Goal: Task Accomplishment & Management: Manage account settings

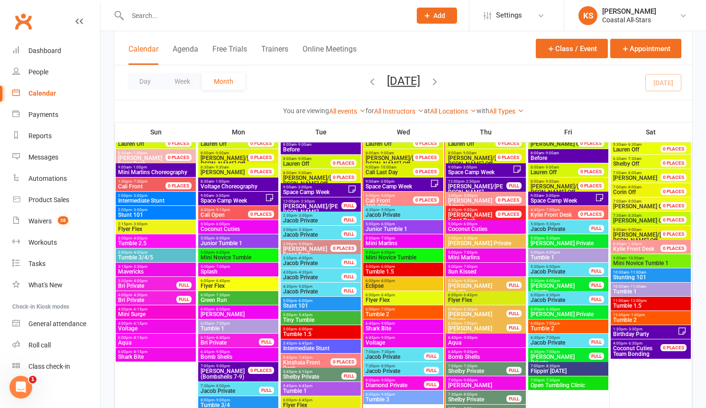
scroll to position [883, 0]
click at [36, 219] on div "Waivers" at bounding box center [39, 222] width 23 height 8
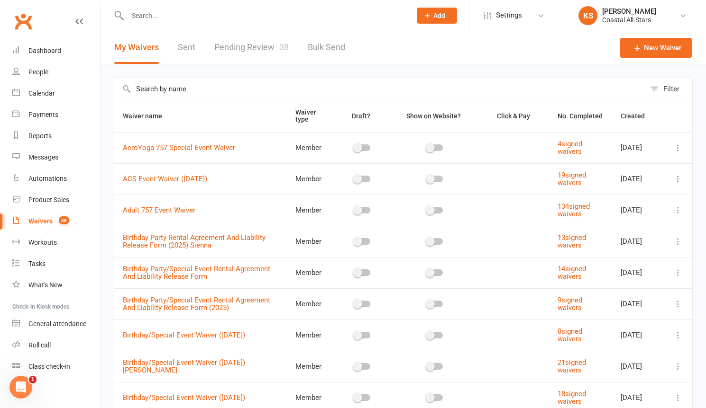
click at [45, 220] on div "Waivers" at bounding box center [40, 222] width 24 height 8
click at [245, 49] on link "Pending Review 38" at bounding box center [251, 47] width 74 height 33
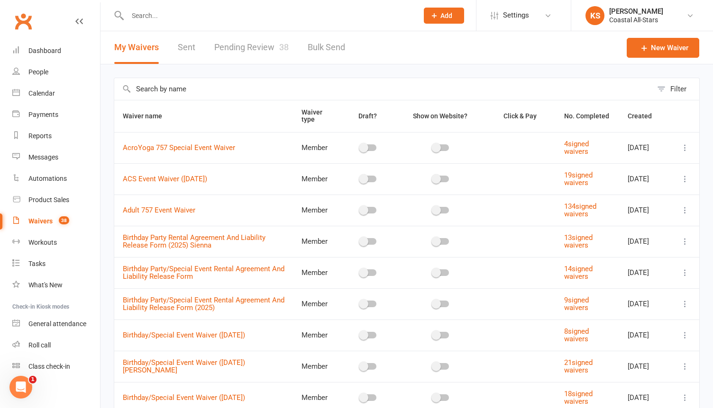
select select "25"
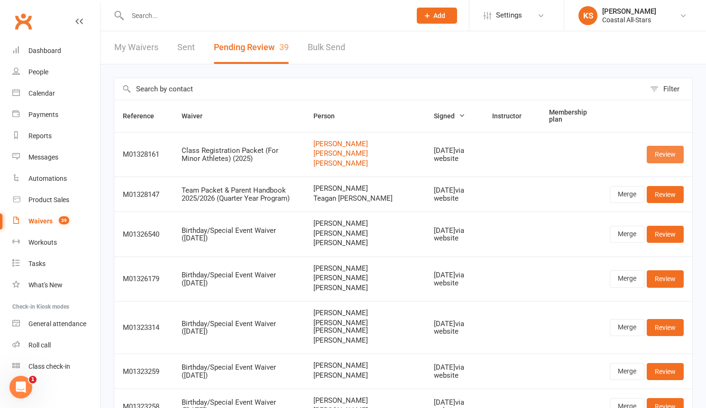
click at [664, 157] on link "Review" at bounding box center [664, 154] width 37 height 17
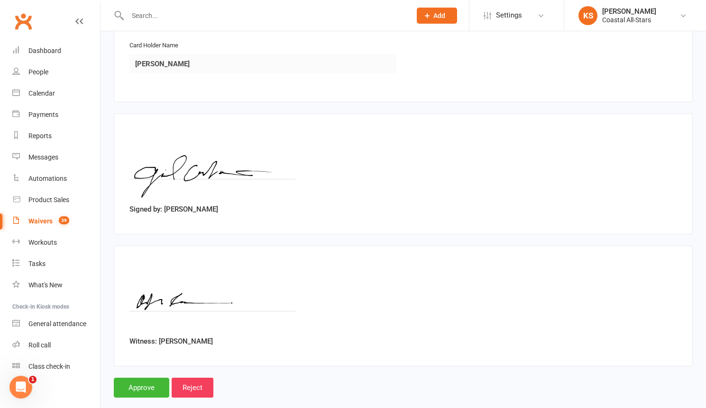
scroll to position [1708, 0]
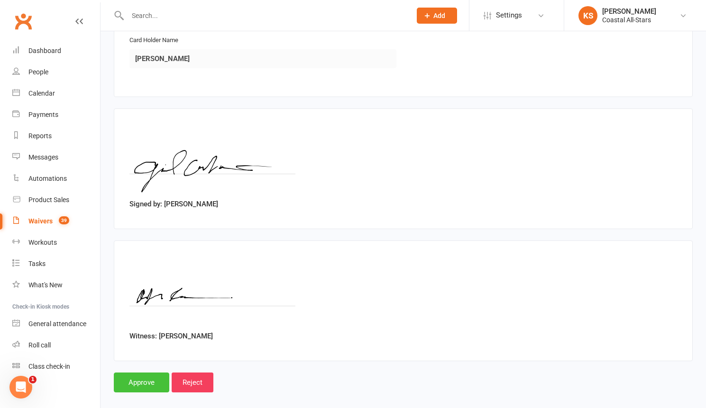
click at [137, 373] on input "Approve" at bounding box center [141, 383] width 55 height 20
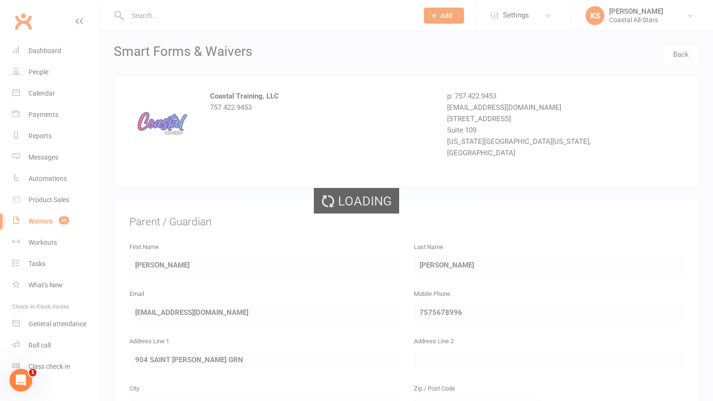
select select "25"
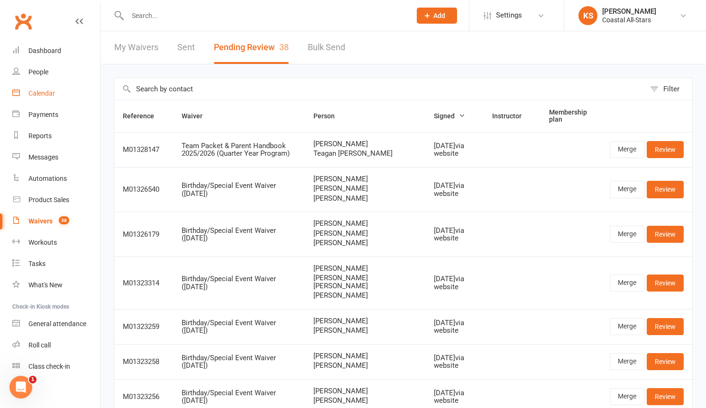
click at [34, 92] on div "Calendar" at bounding box center [41, 94] width 27 height 8
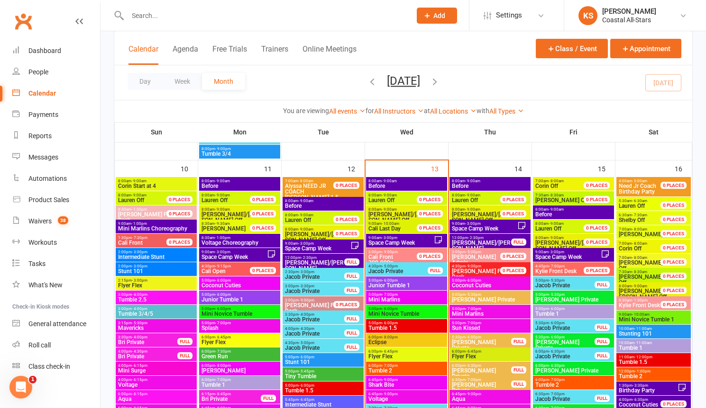
scroll to position [824, 0]
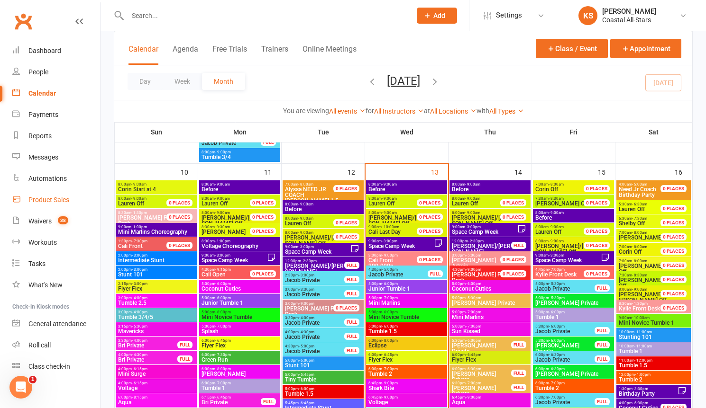
click at [53, 200] on div "Product Sales" at bounding box center [48, 200] width 41 height 8
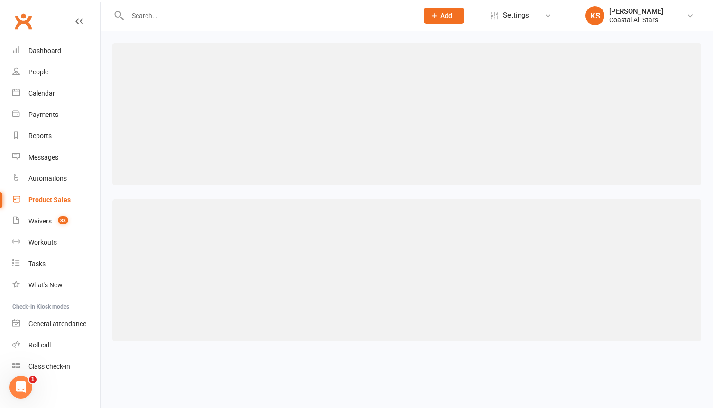
select select "100"
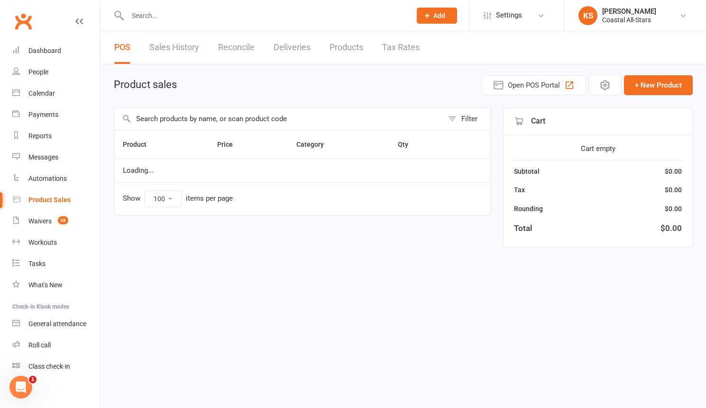
click at [199, 117] on input "text" at bounding box center [278, 119] width 329 height 22
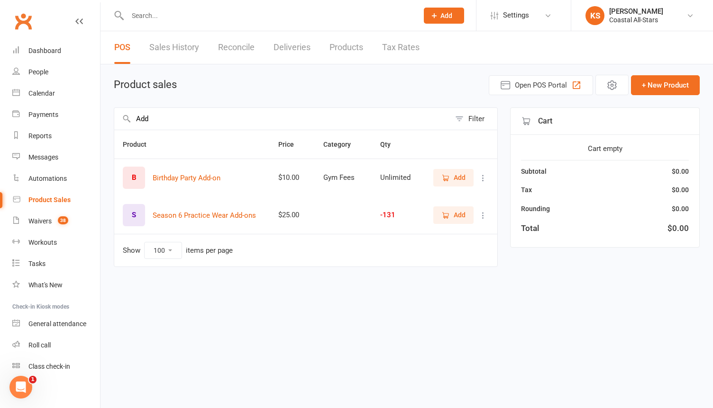
type input "Add"
click at [457, 220] on span "Add" at bounding box center [459, 215] width 12 height 10
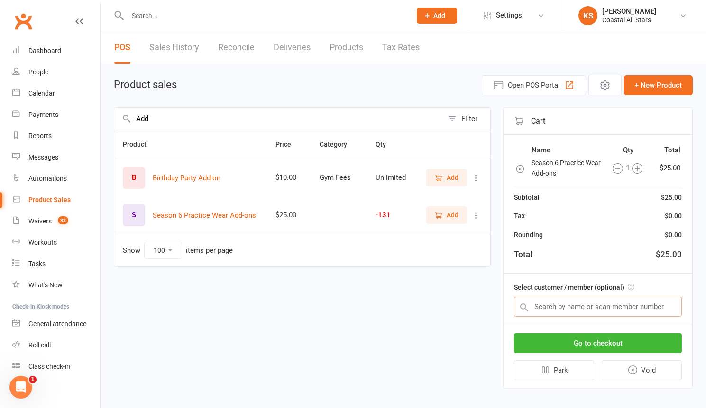
click at [547, 304] on input "text" at bounding box center [598, 307] width 168 height 20
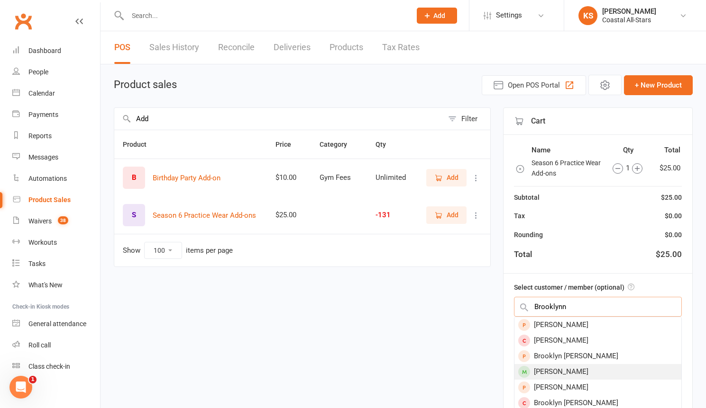
type input "Brooklynn"
click at [556, 368] on div "[PERSON_NAME]" at bounding box center [597, 372] width 167 height 16
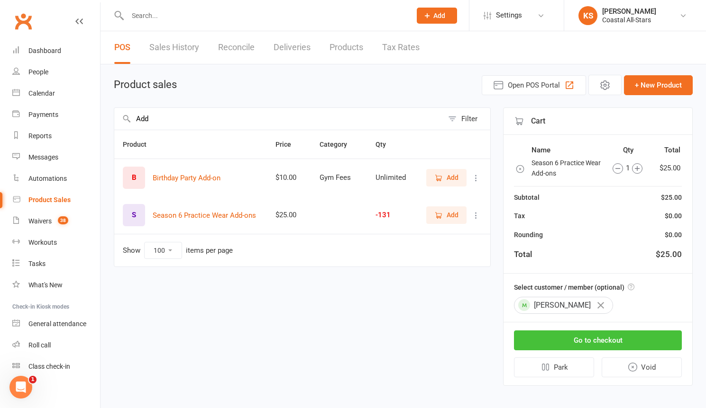
click at [581, 344] on button "Go to checkout" at bounding box center [598, 341] width 168 height 20
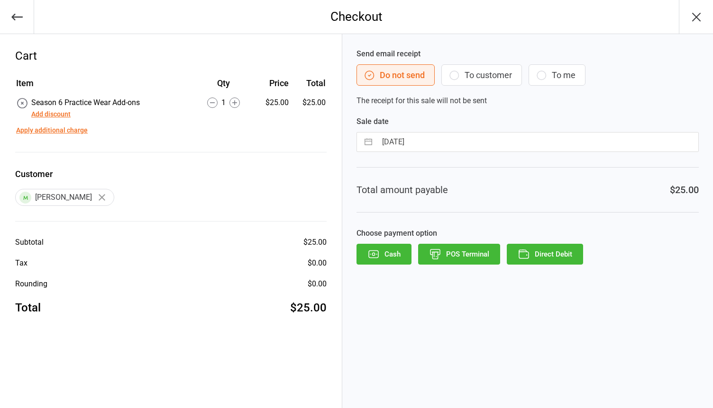
click at [499, 87] on div "Send email receipt Do not send To customer To me The receipt for this sale will…" at bounding box center [527, 77] width 342 height 58
click at [486, 80] on button "To customer" at bounding box center [481, 74] width 81 height 21
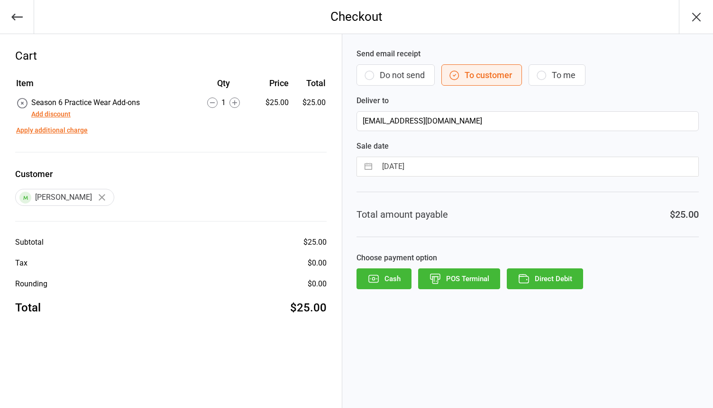
click at [536, 289] on button "Direct Debit" at bounding box center [545, 279] width 76 height 21
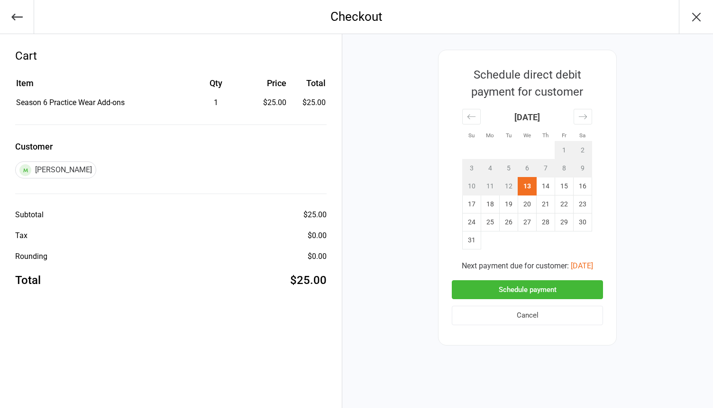
click at [536, 288] on button "Schedule payment" at bounding box center [527, 290] width 151 height 19
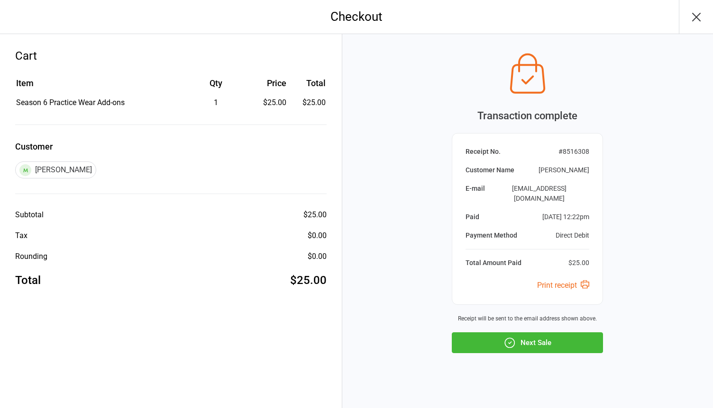
click at [695, 17] on icon "button" at bounding box center [696, 17] width 8 height 8
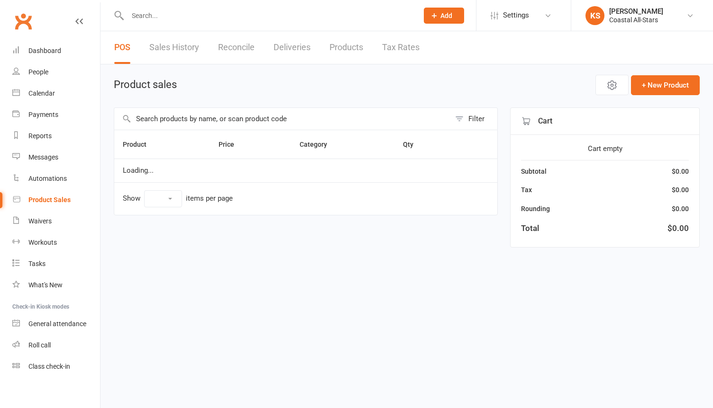
select select "100"
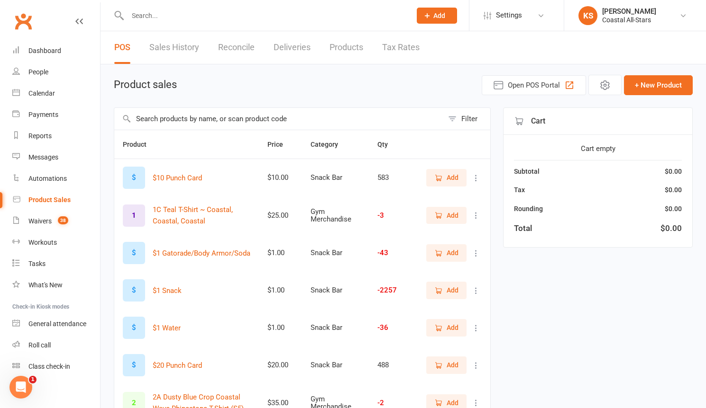
click at [169, 15] on input "text" at bounding box center [265, 15] width 280 height 13
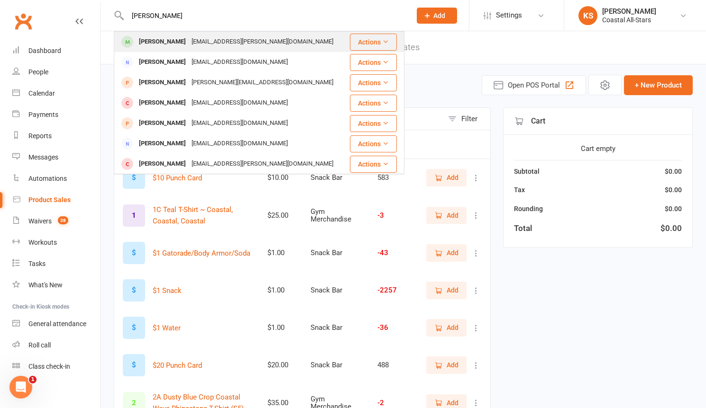
type input "susan gatee"
click at [175, 45] on div "Susan Gates" at bounding box center [162, 42] width 53 height 14
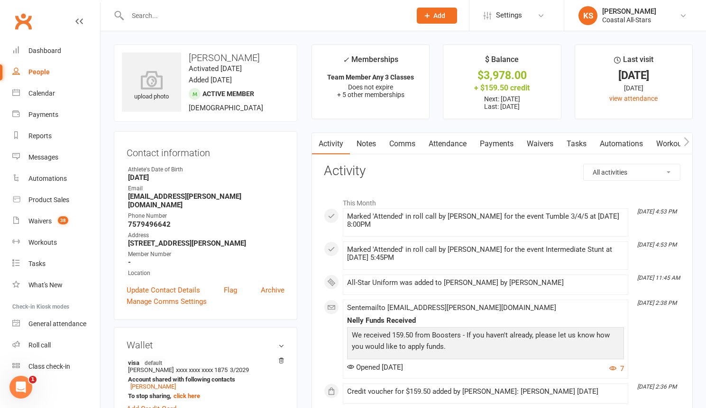
click at [496, 140] on link "Payments" at bounding box center [496, 144] width 47 height 22
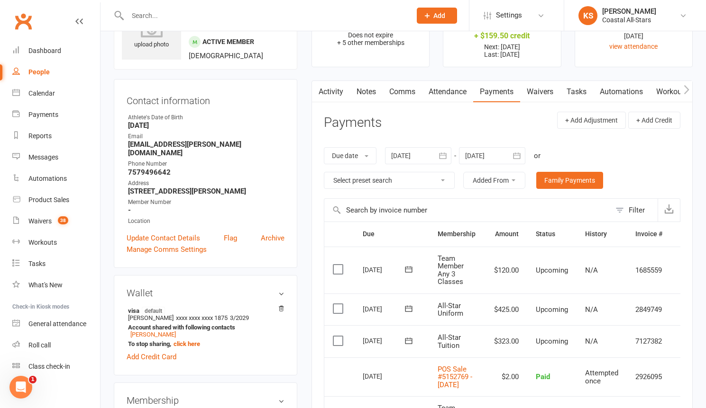
scroll to position [99, 0]
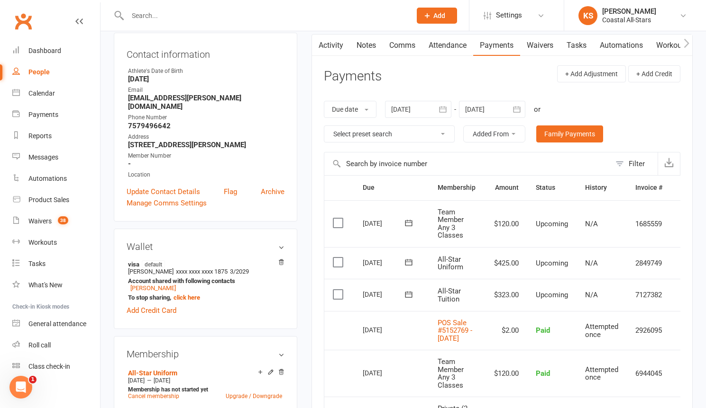
click at [604, 265] on div "N/A" at bounding box center [601, 264] width 33 height 8
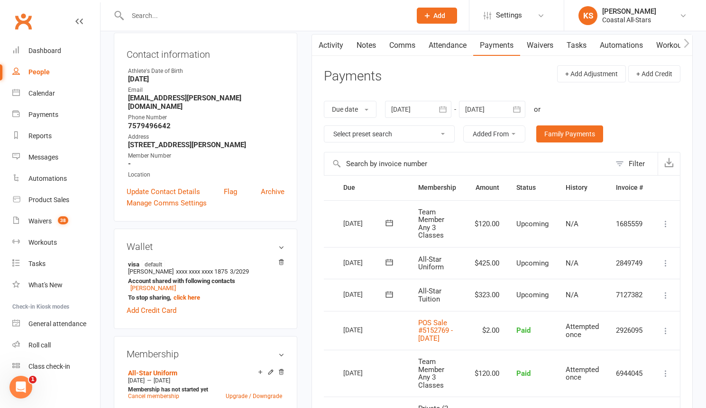
click at [664, 264] on icon at bounding box center [665, 263] width 9 height 9
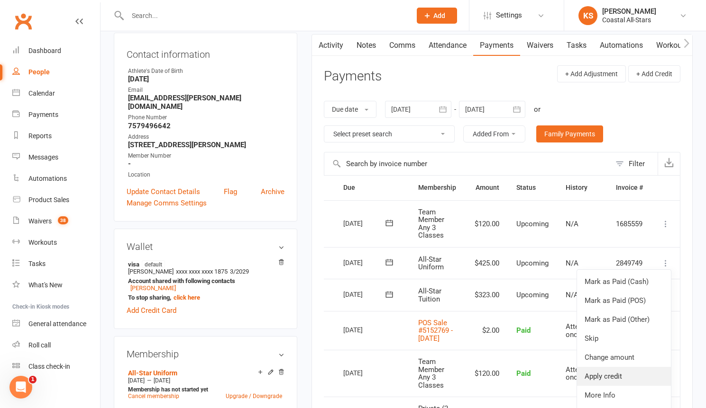
click at [626, 379] on link "Apply credit" at bounding box center [624, 376] width 94 height 19
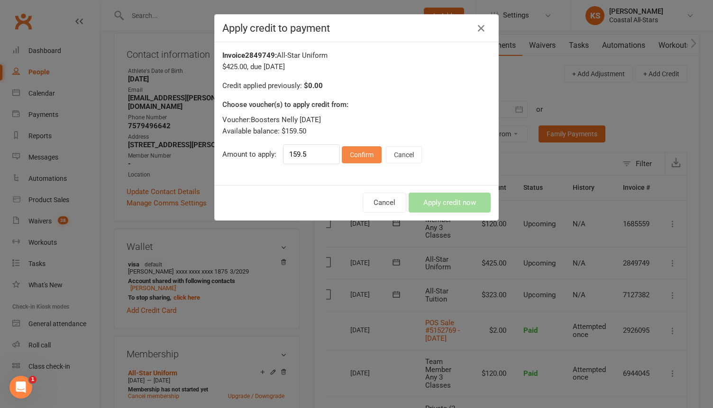
click at [346, 154] on button "Confirm" at bounding box center [362, 154] width 40 height 17
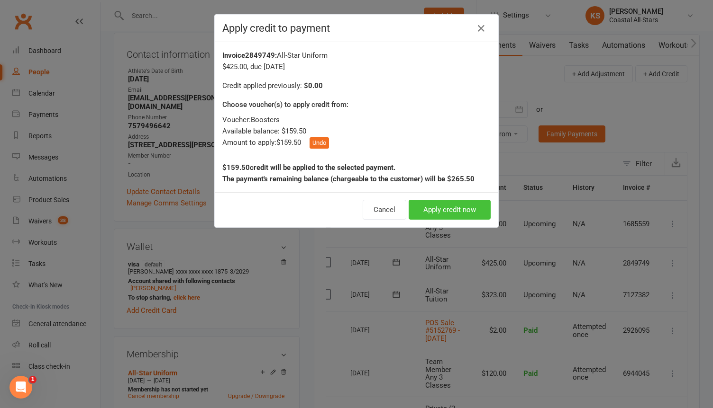
click at [452, 211] on button "Apply credit now" at bounding box center [449, 210] width 82 height 20
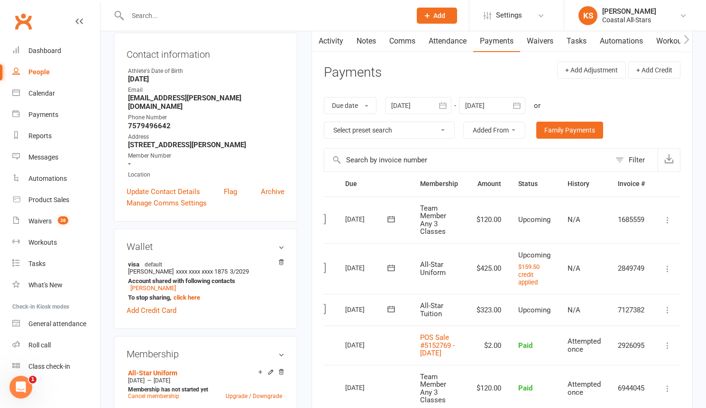
click at [154, 19] on input "text" at bounding box center [265, 15] width 280 height 13
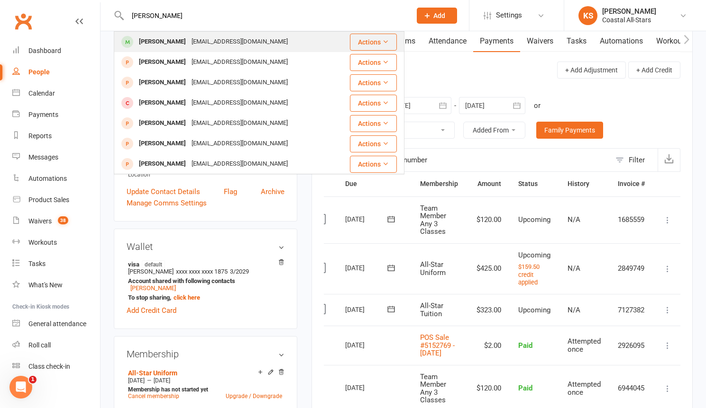
type input "Addison Shea"
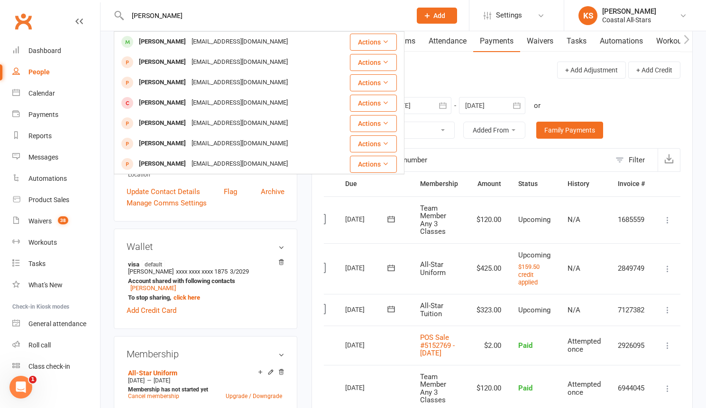
click at [178, 42] on div "Addison Shea" at bounding box center [162, 42] width 53 height 14
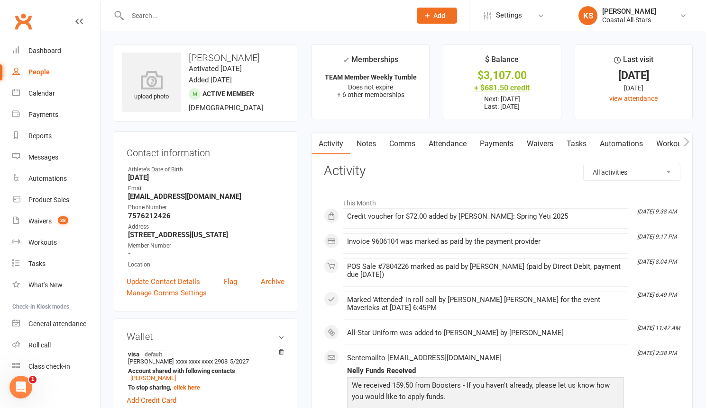
click at [508, 88] on div "+ $681.50 credit" at bounding box center [502, 88] width 100 height 10
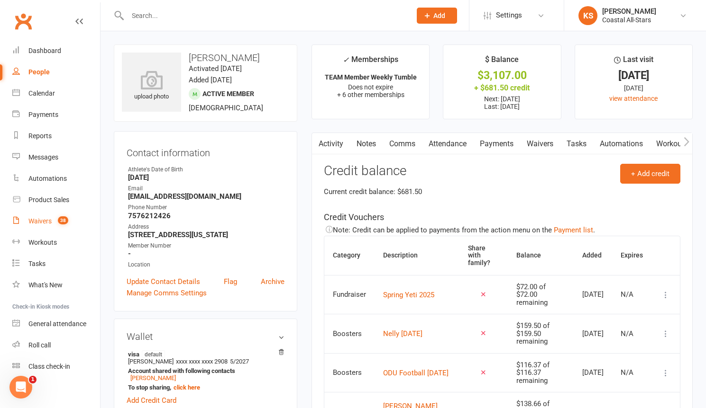
click at [47, 223] on div "Waivers" at bounding box center [39, 222] width 23 height 8
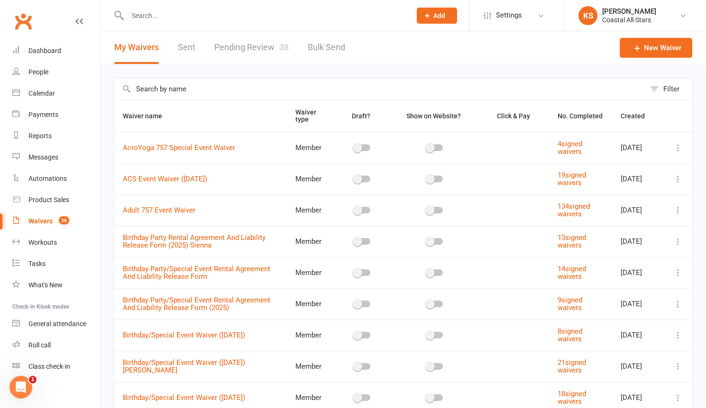
click at [206, 92] on input "text" at bounding box center [379, 89] width 531 height 22
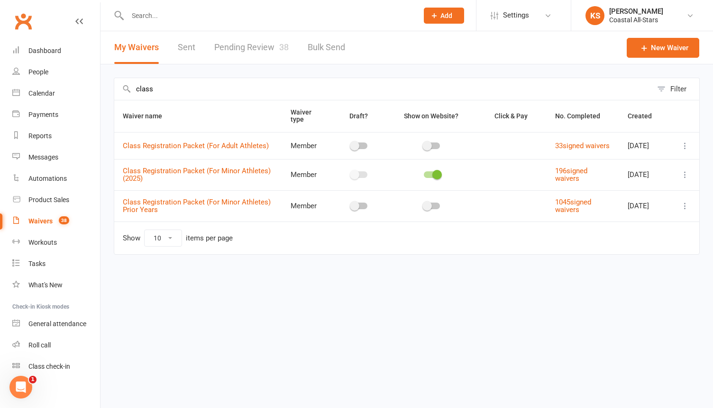
type input "class"
click at [679, 179] on button at bounding box center [684, 174] width 11 height 11
click at [615, 235] on link "Copy external link to clipboard" at bounding box center [634, 235] width 111 height 19
click at [148, 10] on input "text" at bounding box center [268, 15] width 287 height 13
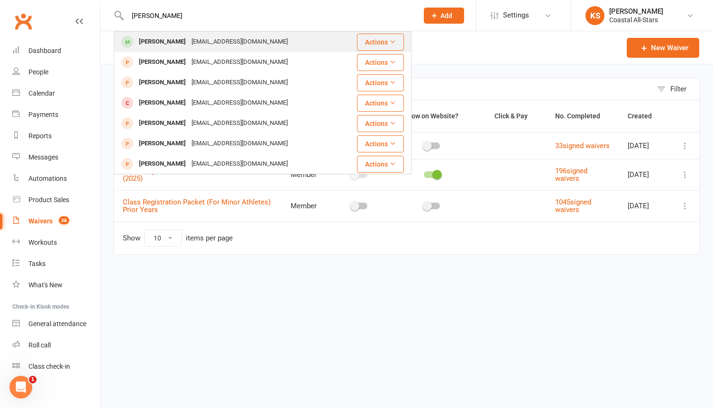
type input "addison shea"
click at [171, 39] on div "Addison Shea" at bounding box center [162, 42] width 53 height 14
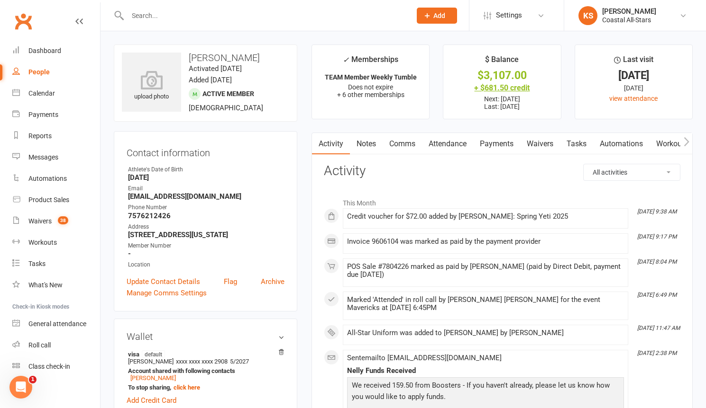
click at [503, 87] on div "+ $681.50 credit" at bounding box center [502, 88] width 100 height 10
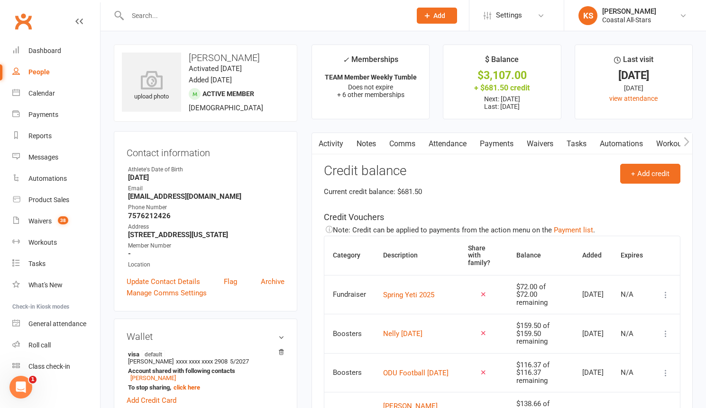
click at [680, 145] on button "button" at bounding box center [686, 143] width 12 height 21
click at [429, 144] on link "Payments" at bounding box center [425, 144] width 47 height 22
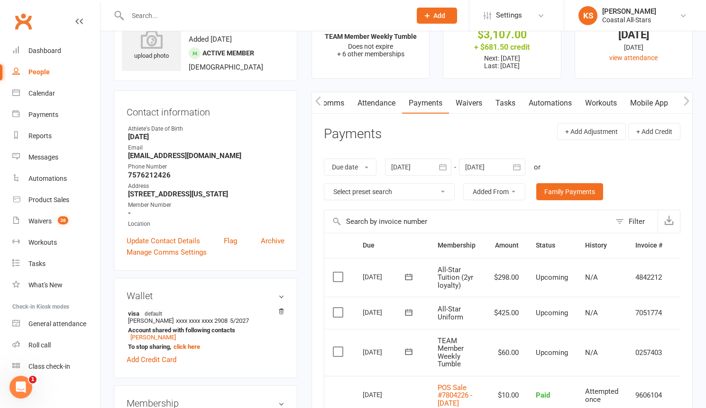
scroll to position [109, 0]
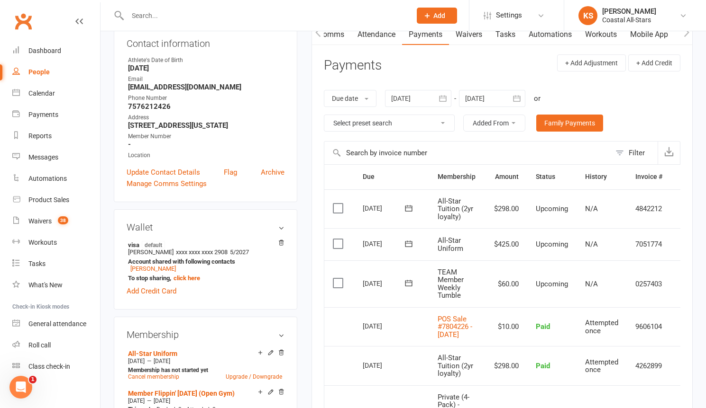
click at [660, 246] on td "7051774" at bounding box center [648, 244] width 44 height 32
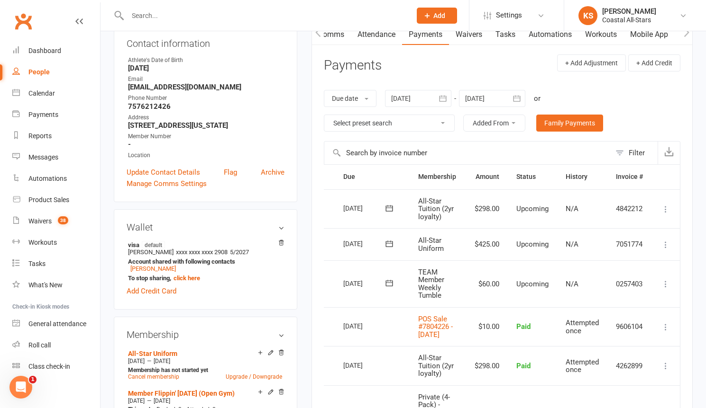
scroll to position [0, 22]
click at [661, 247] on icon at bounding box center [665, 244] width 9 height 9
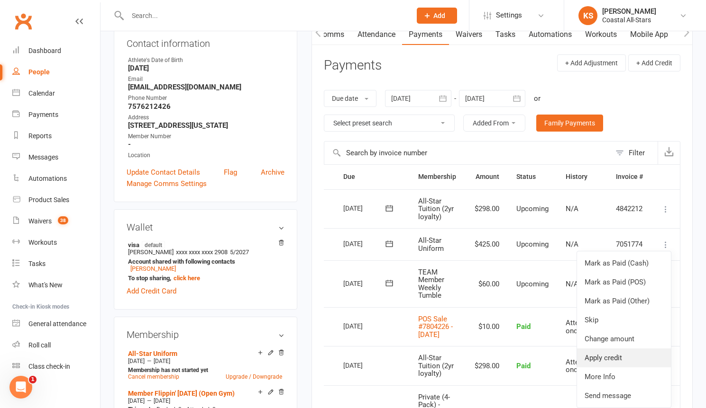
click at [631, 354] on link "Apply credit" at bounding box center [624, 358] width 94 height 19
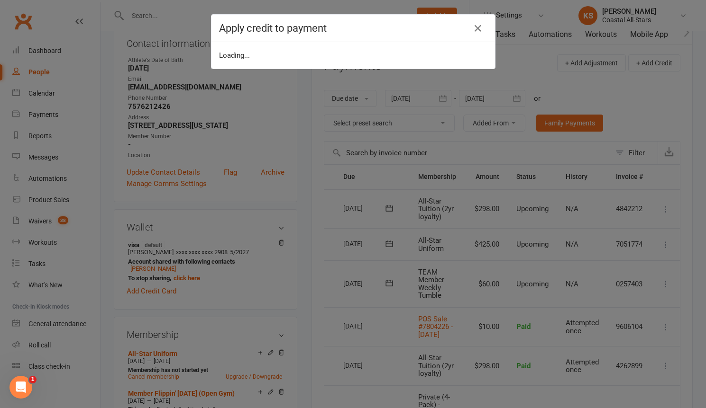
scroll to position [0, 18]
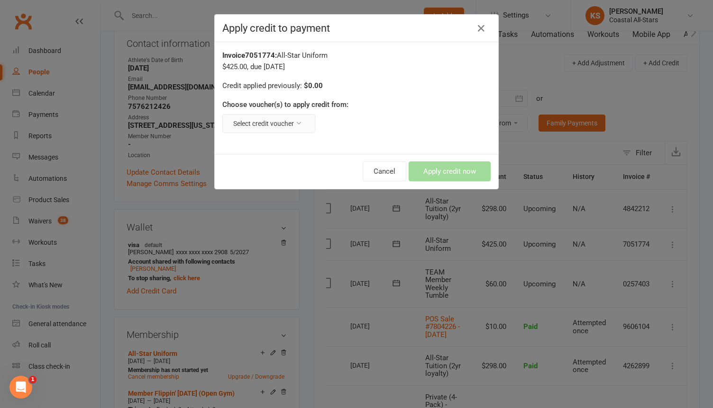
click at [281, 122] on button "Select credit voucher" at bounding box center [268, 123] width 93 height 19
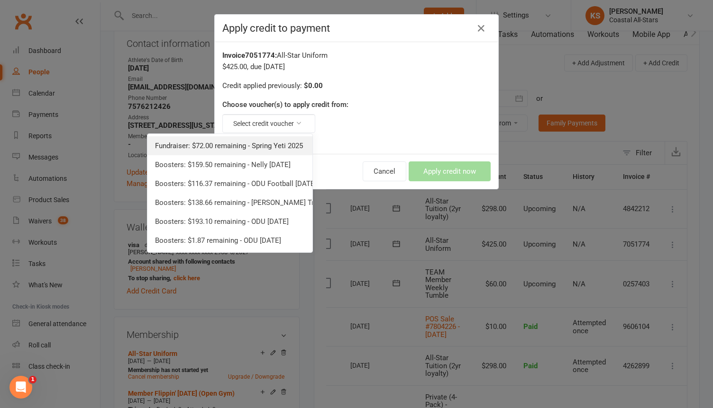
click at [282, 137] on link "Fundraiser: $72.00 remaining - Spring Yeti 2025" at bounding box center [229, 145] width 165 height 19
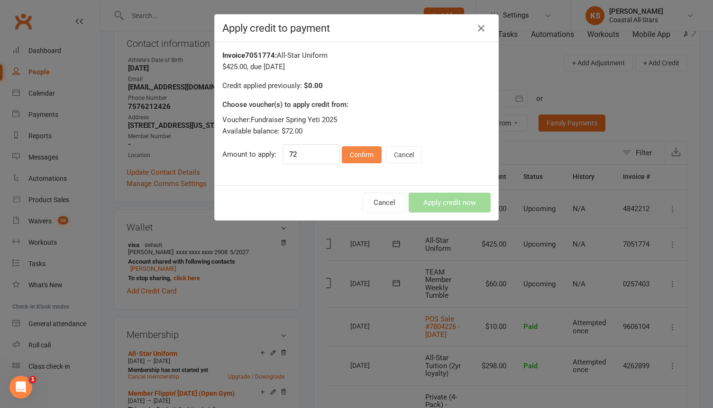
click at [364, 156] on button "Confirm" at bounding box center [362, 154] width 40 height 17
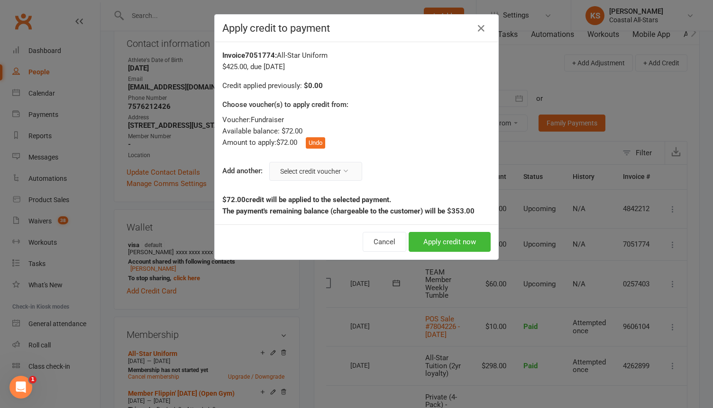
click at [282, 176] on button "Select credit voucher" at bounding box center [315, 171] width 93 height 19
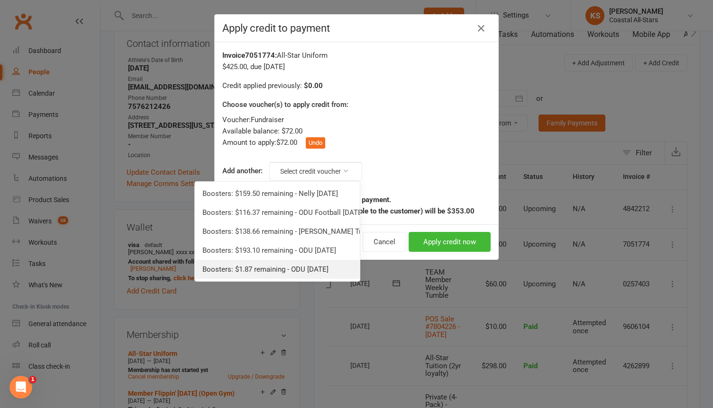
click at [261, 272] on link "Boosters: $1.87 remaining - ODU 1/29/25" at bounding box center [277, 269] width 165 height 19
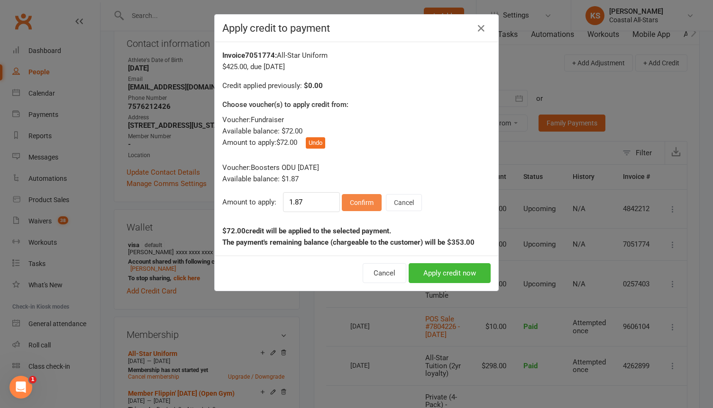
click at [353, 201] on button "Confirm" at bounding box center [362, 202] width 40 height 17
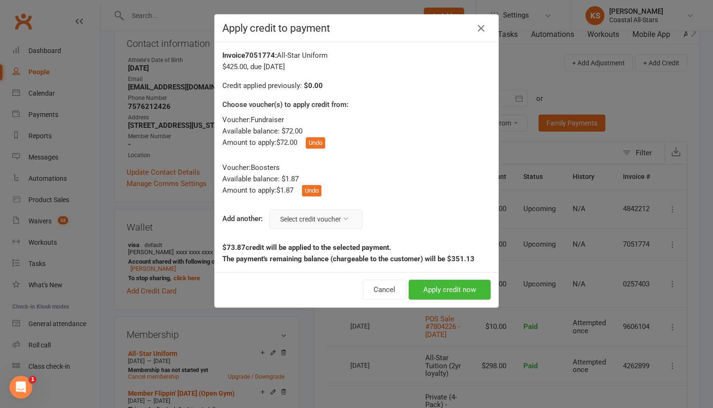
click at [300, 222] on button "Select credit voucher" at bounding box center [315, 219] width 93 height 19
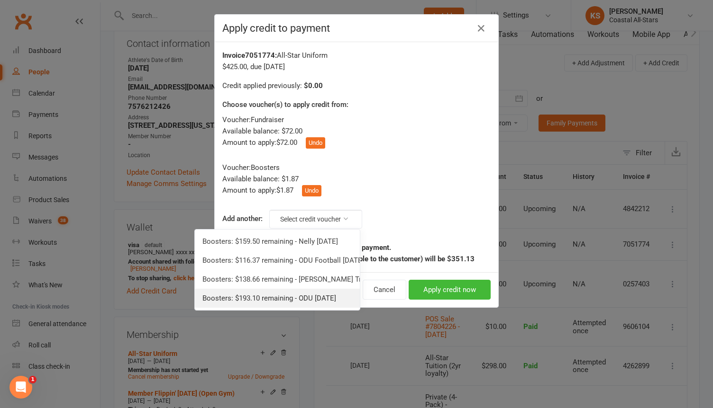
click at [288, 293] on link "Boosters: $193.10 remaining - ODU 2/1/25" at bounding box center [277, 298] width 165 height 19
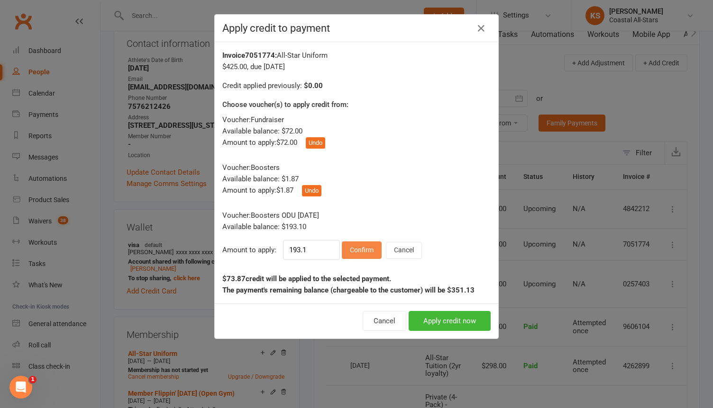
click at [347, 251] on button "Confirm" at bounding box center [362, 250] width 40 height 17
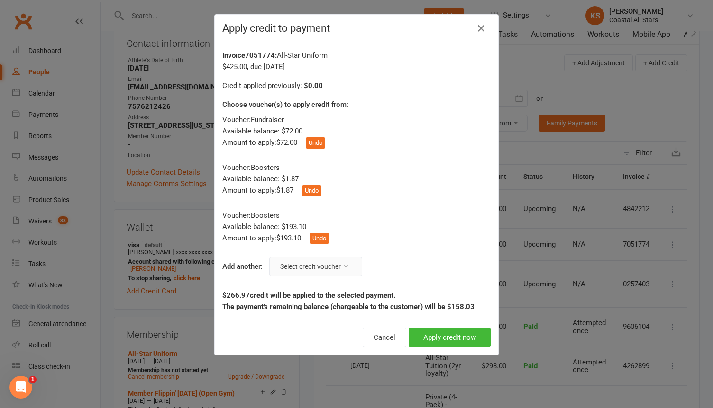
click at [326, 263] on button "Select credit voucher" at bounding box center [315, 266] width 93 height 19
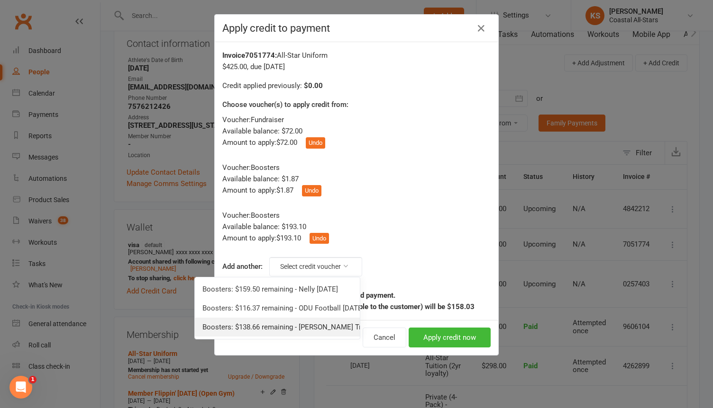
click at [299, 328] on link "Boosters: $138.66 remaining - Tedeschi Trucks 05.16.25" at bounding box center [277, 327] width 165 height 19
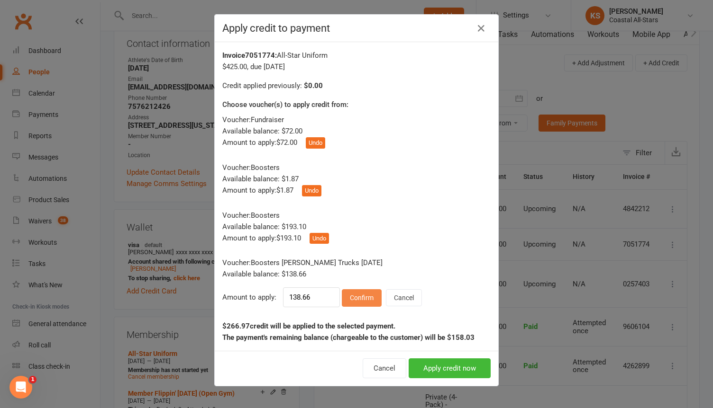
click at [355, 297] on button "Confirm" at bounding box center [362, 298] width 40 height 17
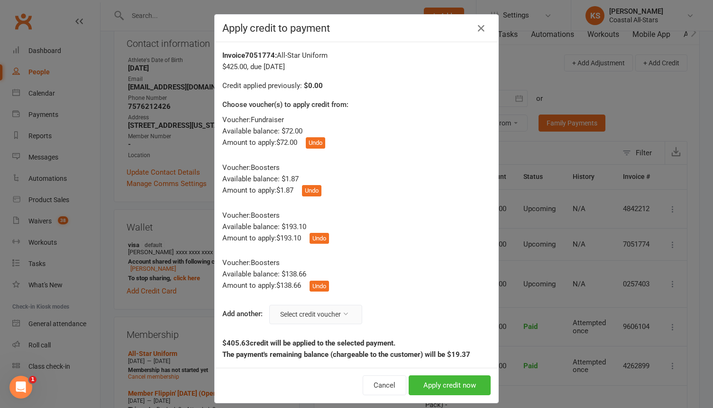
click at [332, 321] on button "Select credit voucher" at bounding box center [315, 314] width 93 height 19
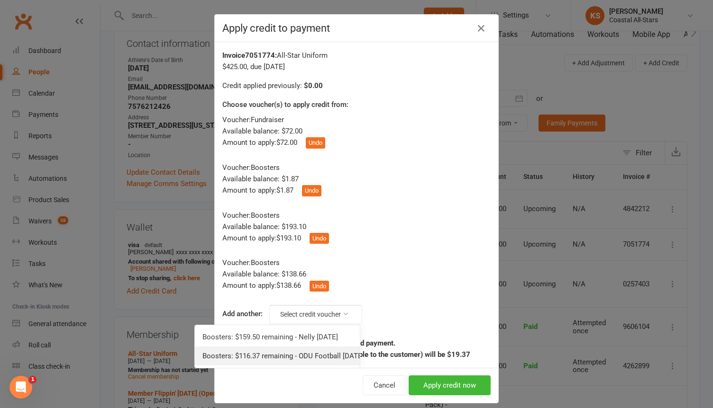
click at [301, 355] on link "Boosters: $116.37 remaining - ODU Football 4.19.25" at bounding box center [277, 356] width 165 height 19
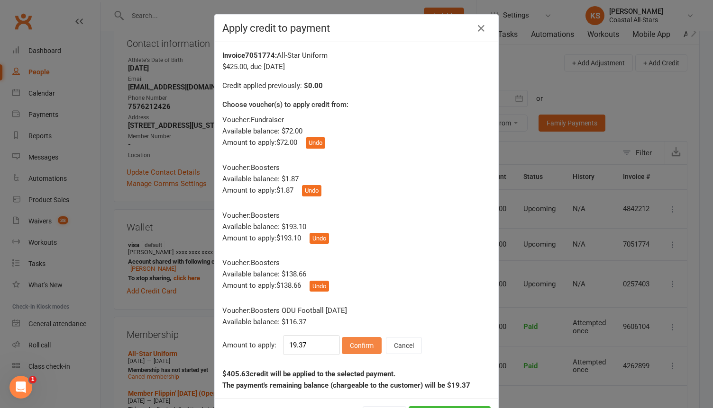
click at [355, 348] on button "Confirm" at bounding box center [362, 345] width 40 height 17
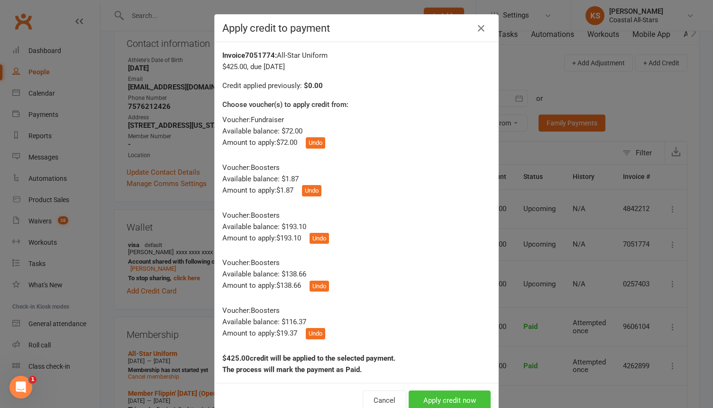
click at [438, 401] on button "Apply credit now" at bounding box center [449, 401] width 82 height 20
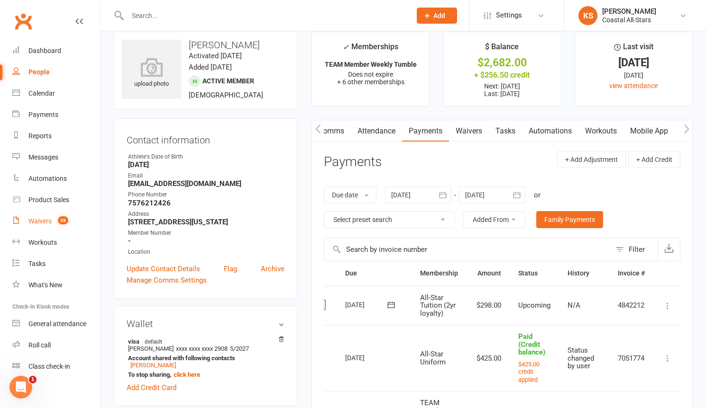
scroll to position [10, 0]
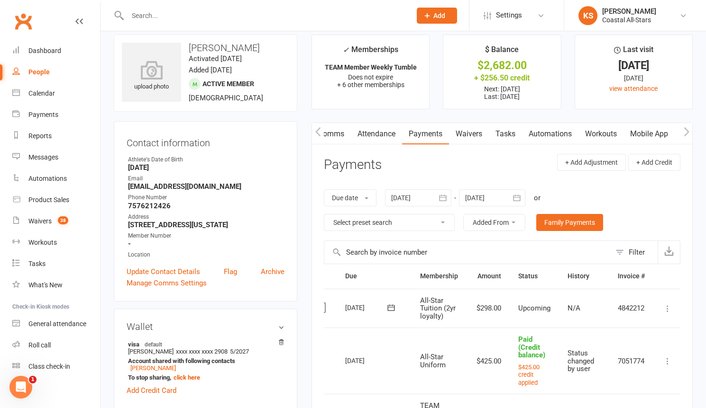
click at [672, 313] on icon at bounding box center [666, 308] width 9 height 9
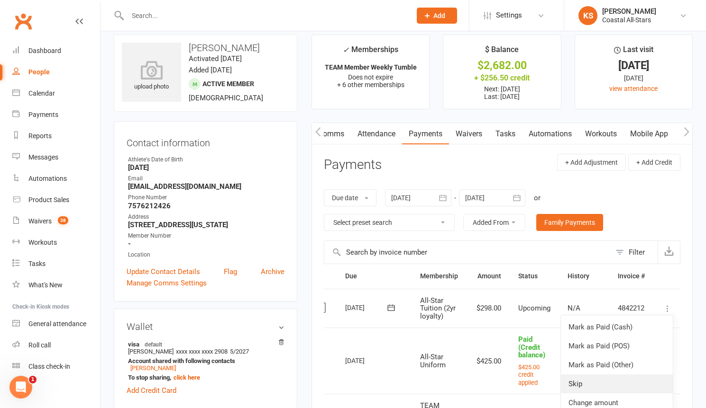
scroll to position [112, 0]
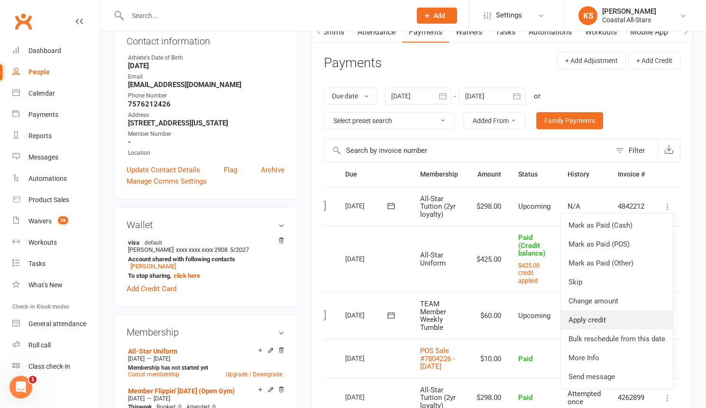
click at [609, 323] on link "Apply credit" at bounding box center [617, 320] width 112 height 19
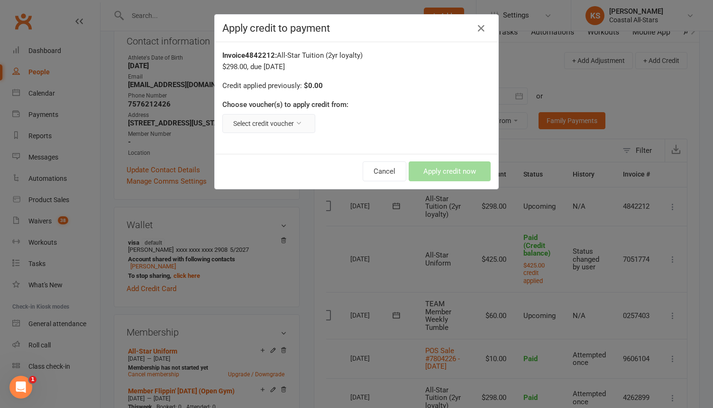
click at [290, 126] on button "Select credit voucher" at bounding box center [268, 123] width 93 height 19
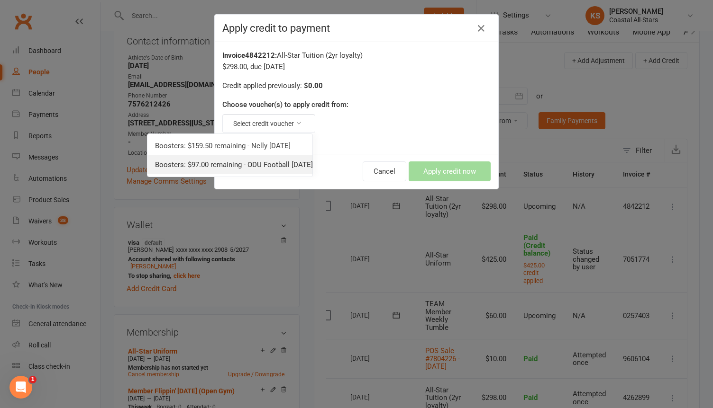
click at [267, 161] on link "Boosters: $97.00 remaining - ODU Football 4.19.25" at bounding box center [229, 164] width 165 height 19
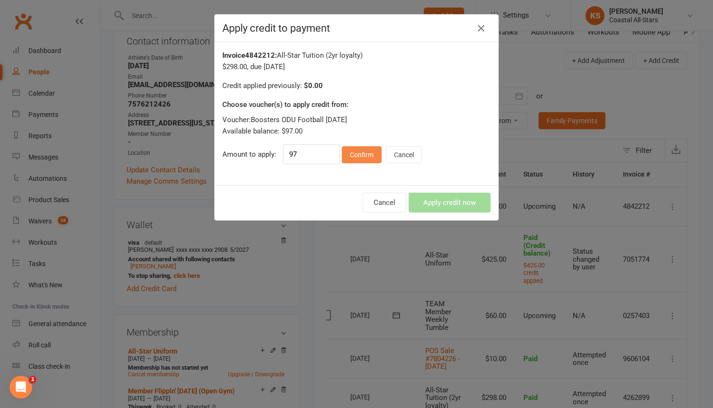
click at [355, 158] on button "Confirm" at bounding box center [362, 154] width 40 height 17
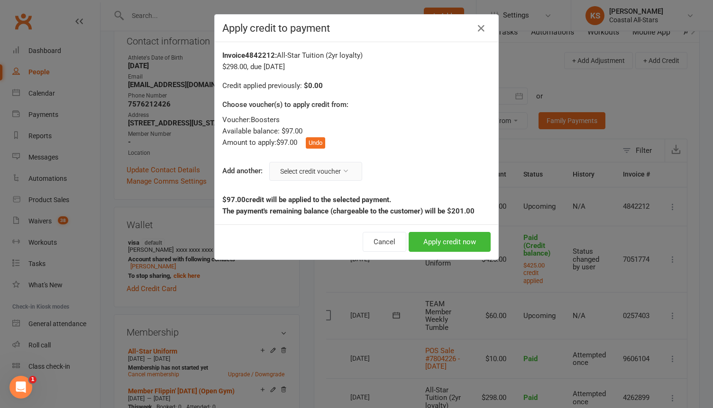
click at [305, 174] on button "Select credit voucher" at bounding box center [315, 171] width 93 height 19
click at [307, 195] on link "Boosters: $159.50 remaining - Nelly 07.25.25" at bounding box center [284, 193] width 151 height 19
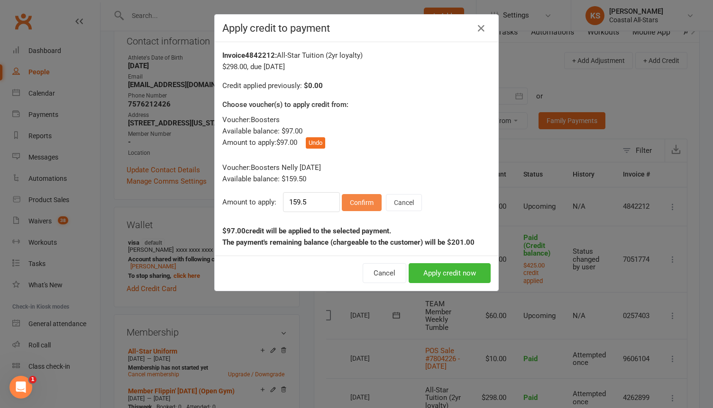
click at [355, 205] on button "Confirm" at bounding box center [362, 202] width 40 height 17
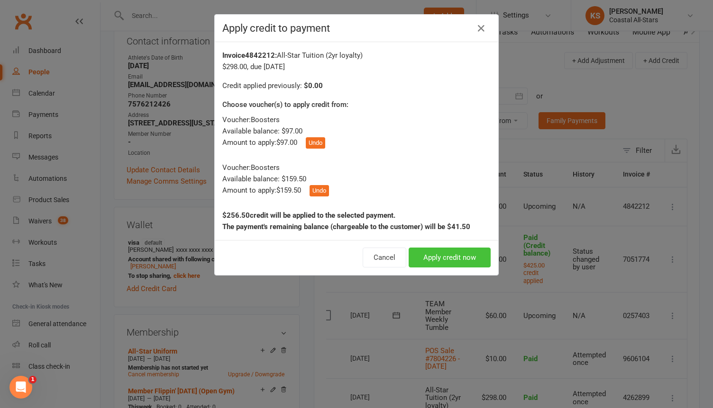
click at [439, 262] on button "Apply credit now" at bounding box center [449, 258] width 82 height 20
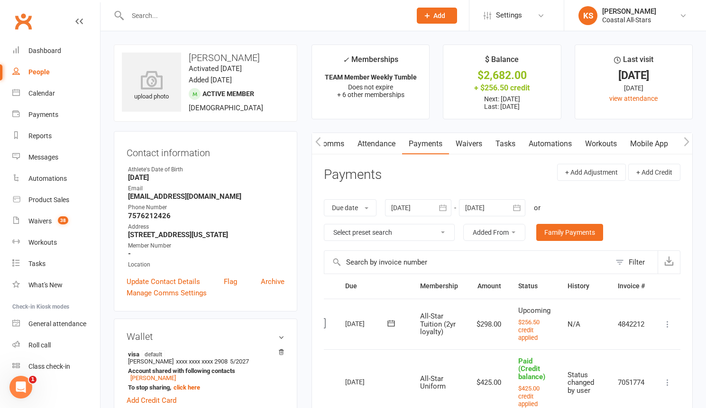
scroll to position [285, 0]
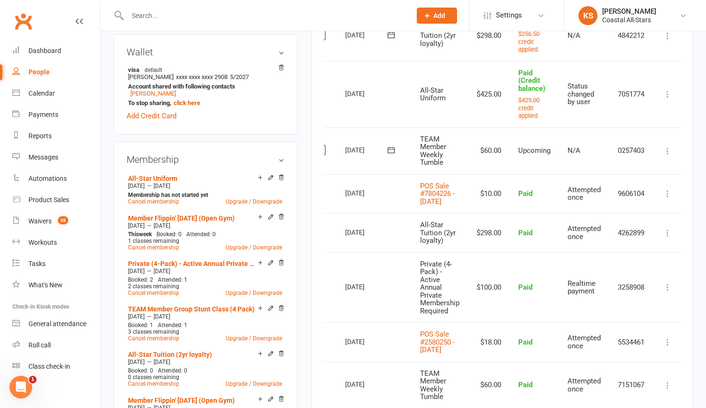
click at [171, 20] on input "text" at bounding box center [265, 15] width 280 height 13
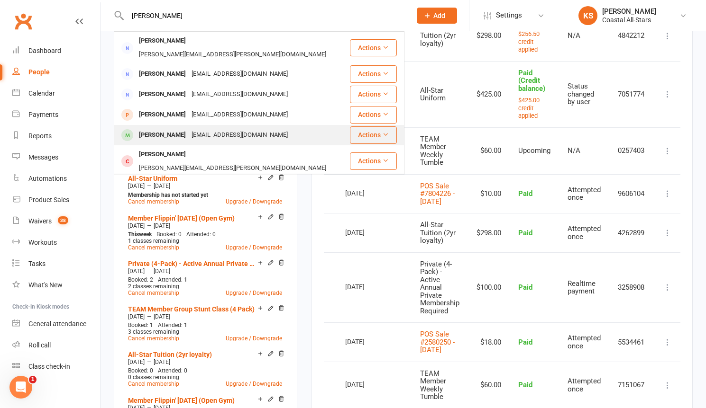
type input "Tara"
click at [189, 128] on div "Llthatch@gmail.com" at bounding box center [240, 135] width 102 height 14
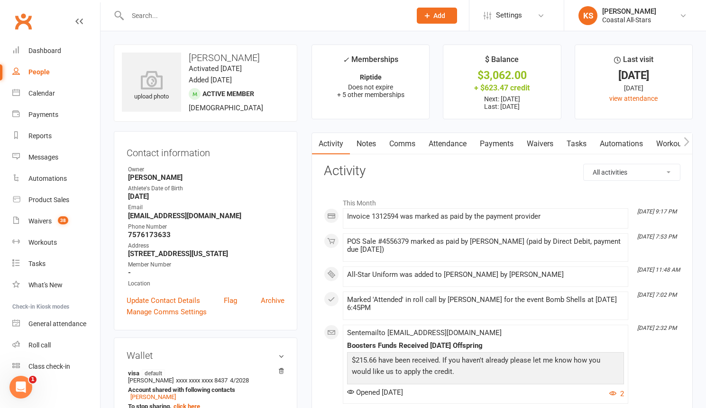
click at [492, 144] on link "Payments" at bounding box center [496, 144] width 47 height 22
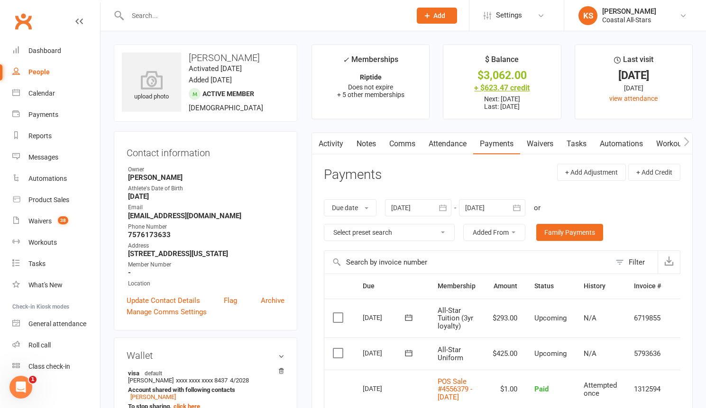
click at [504, 91] on div "+ $623.47 credit" at bounding box center [502, 88] width 100 height 10
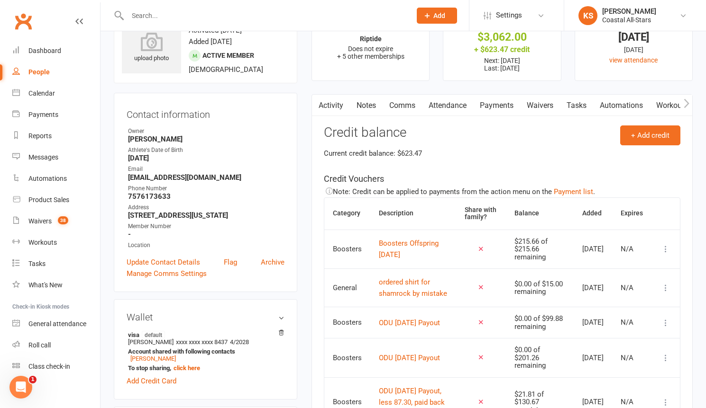
scroll to position [146, 0]
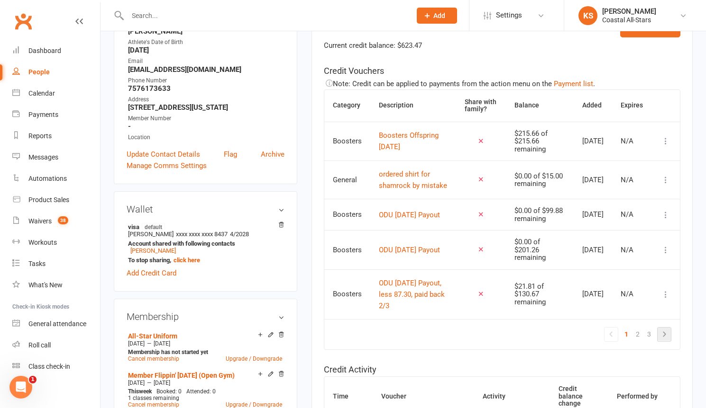
click at [667, 340] on icon at bounding box center [663, 334] width 11 height 11
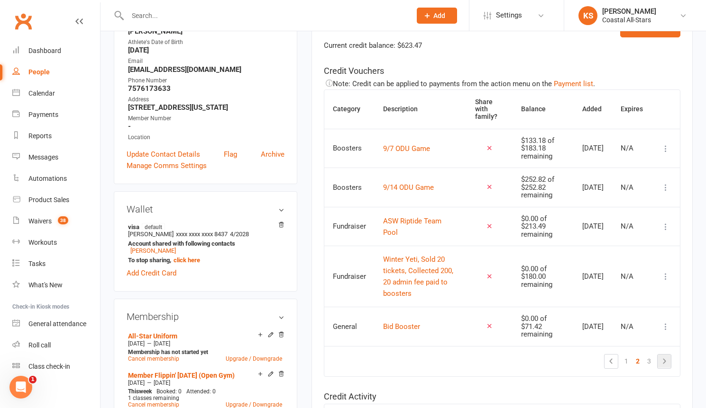
click at [666, 355] on link at bounding box center [663, 361] width 13 height 13
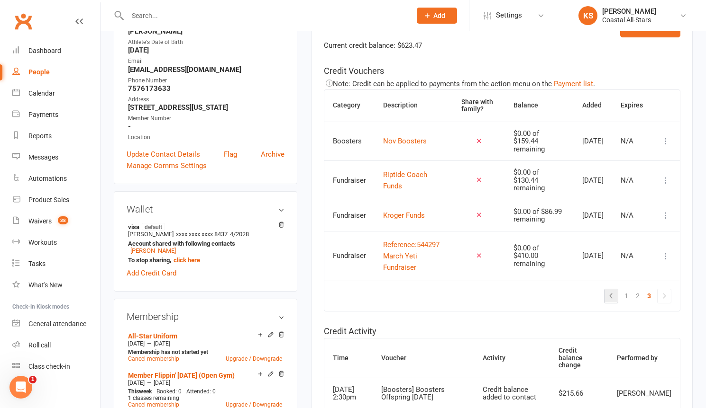
click at [607, 302] on icon at bounding box center [610, 295] width 11 height 11
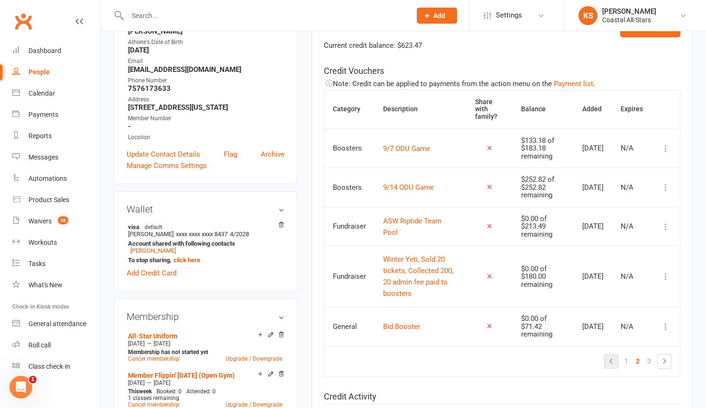
click at [616, 364] on icon at bounding box center [610, 361] width 11 height 11
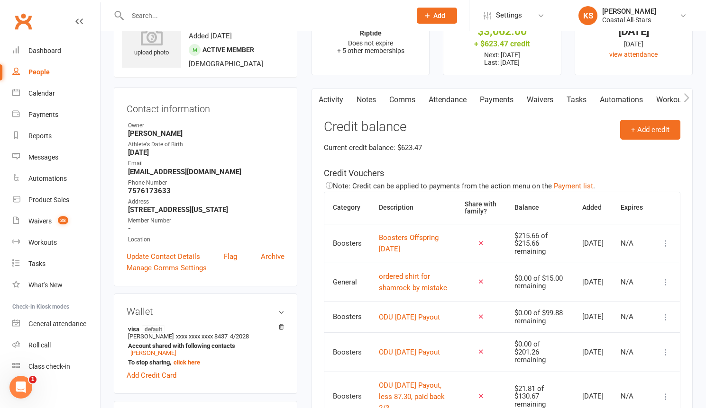
scroll to position [63, 0]
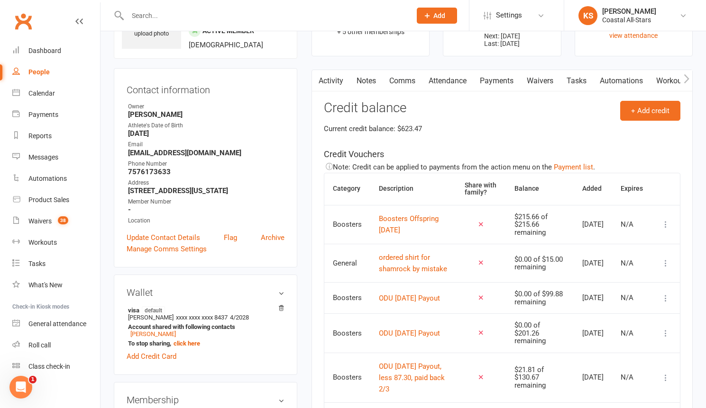
click at [497, 82] on link "Payments" at bounding box center [496, 81] width 47 height 22
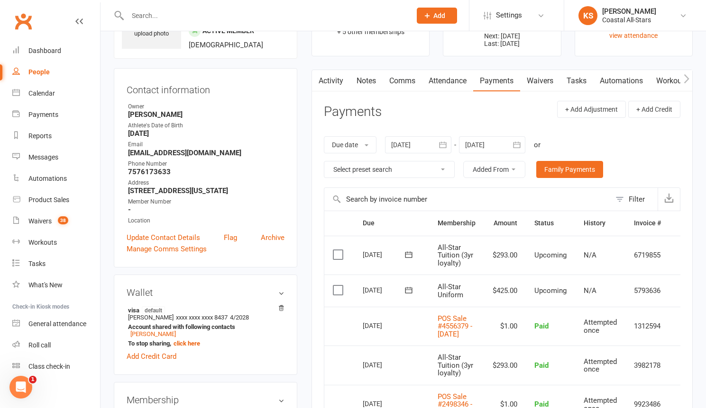
click at [657, 292] on td "5793636" at bounding box center [647, 291] width 44 height 32
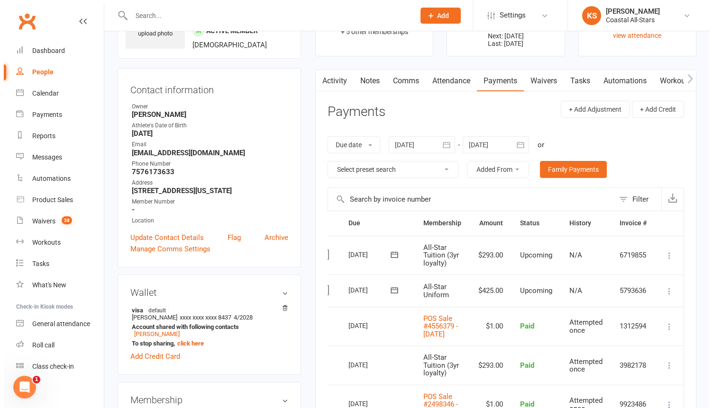
scroll to position [0, 20]
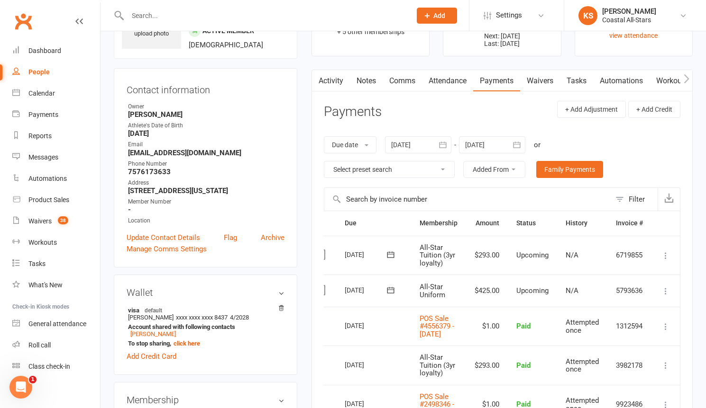
click at [666, 290] on icon at bounding box center [665, 291] width 9 height 9
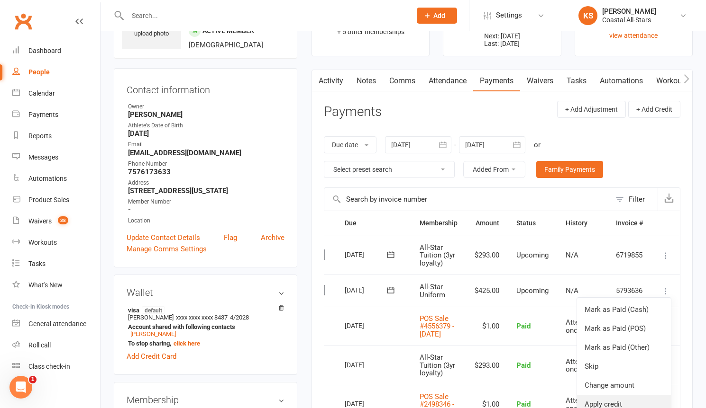
click at [636, 398] on link "Apply credit" at bounding box center [624, 404] width 94 height 19
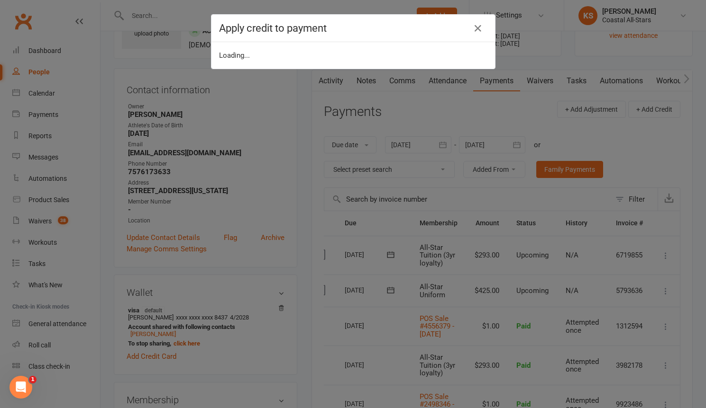
scroll to position [0, 15]
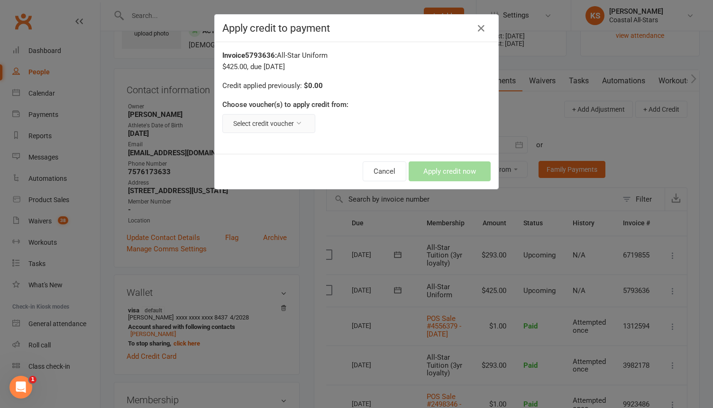
click at [281, 120] on button "Select credit voucher" at bounding box center [268, 123] width 93 height 19
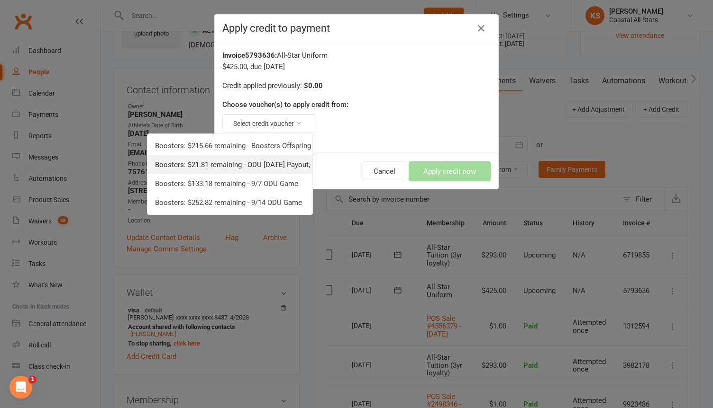
click at [275, 163] on link "Boosters: $21.81 remaining - ODU 11.23.24 Payout, less 87.30, paid back 2/3" at bounding box center [229, 164] width 165 height 19
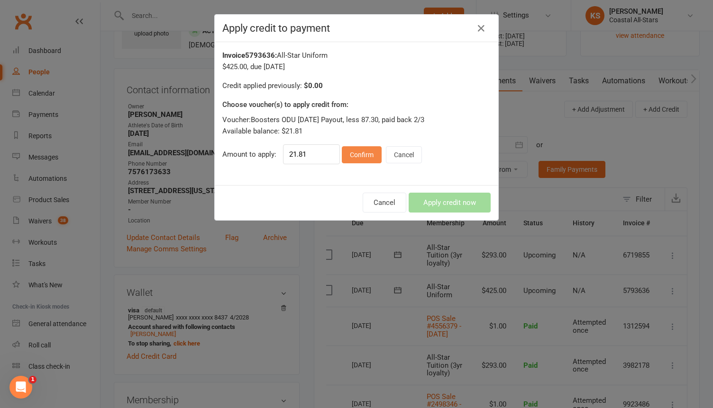
click at [365, 157] on button "Confirm" at bounding box center [362, 154] width 40 height 17
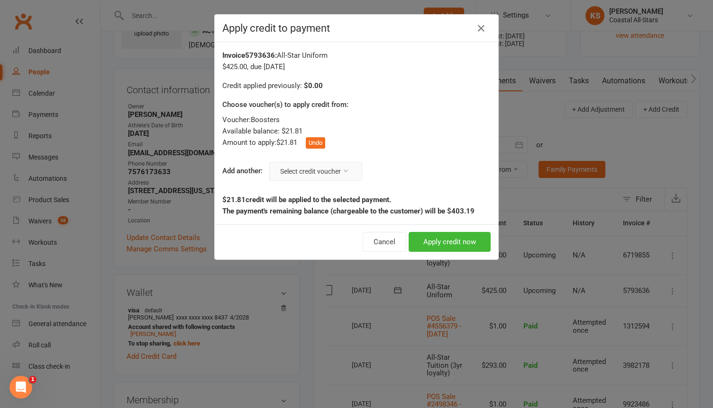
click at [310, 172] on button "Select credit voucher" at bounding box center [315, 171] width 93 height 19
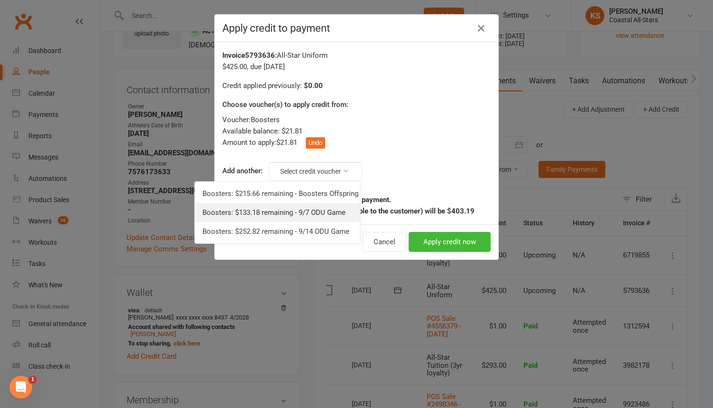
click at [270, 209] on link "Boosters: $133.18 remaining - 9/7 ODU Game" at bounding box center [277, 212] width 165 height 19
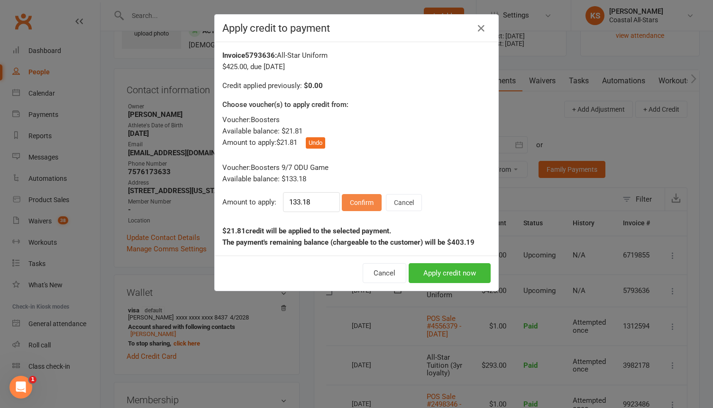
click at [352, 203] on button "Confirm" at bounding box center [362, 202] width 40 height 17
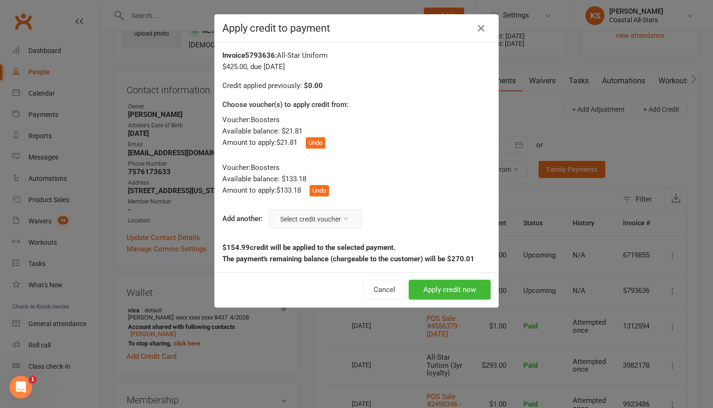
click at [299, 220] on button "Select credit voucher" at bounding box center [315, 219] width 93 height 19
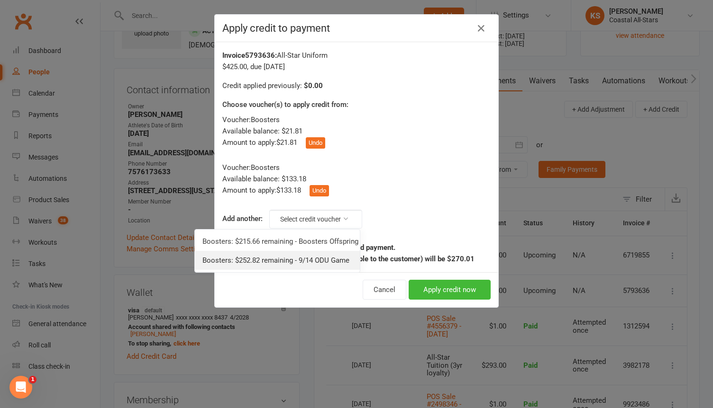
click at [286, 259] on link "Boosters: $252.82 remaining - 9/14 ODU Game" at bounding box center [277, 260] width 165 height 19
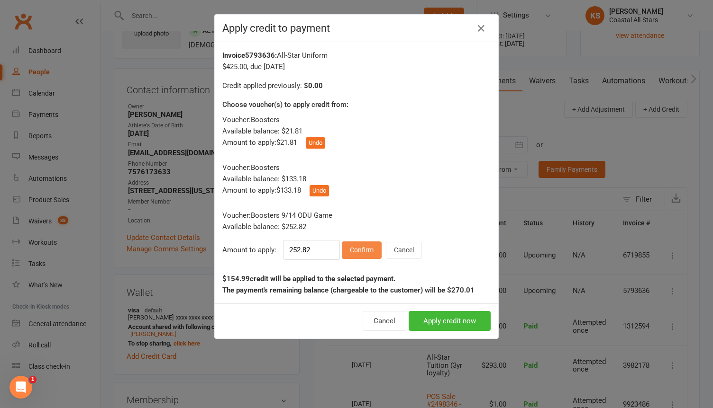
click at [360, 251] on button "Confirm" at bounding box center [362, 250] width 40 height 17
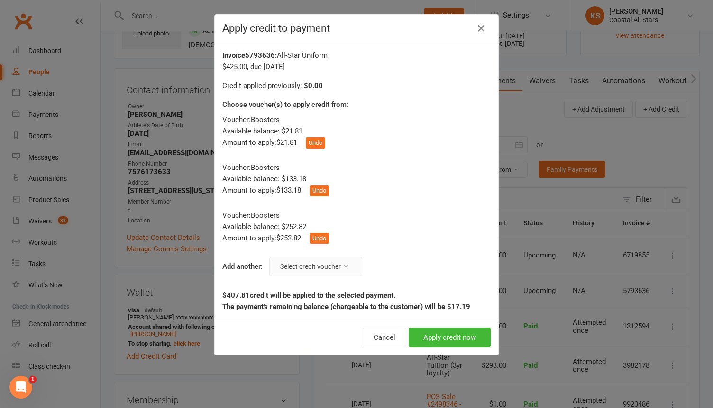
click at [311, 270] on button "Select credit voucher" at bounding box center [315, 266] width 93 height 19
click at [298, 289] on link "Boosters: $215.66 remaining - Boosters Offspring 07.18.25" at bounding box center [277, 289] width 165 height 19
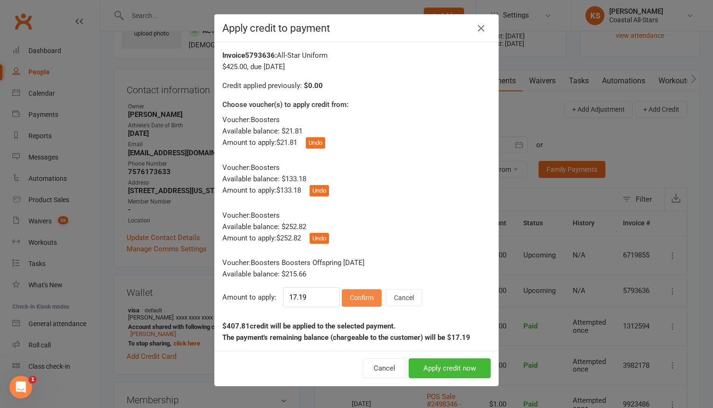
click at [345, 300] on button "Confirm" at bounding box center [362, 298] width 40 height 17
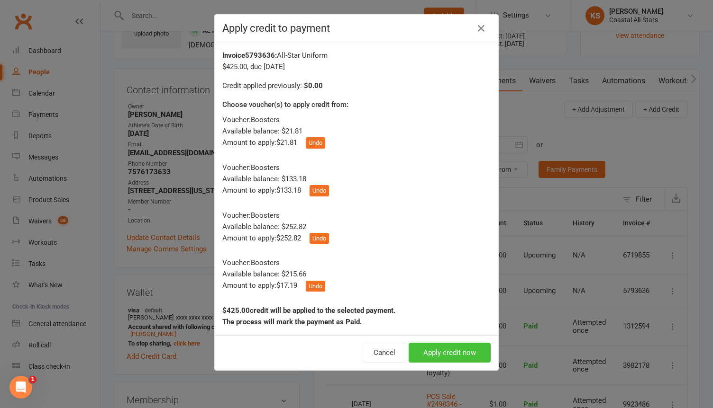
click at [447, 352] on button "Apply credit now" at bounding box center [449, 353] width 82 height 20
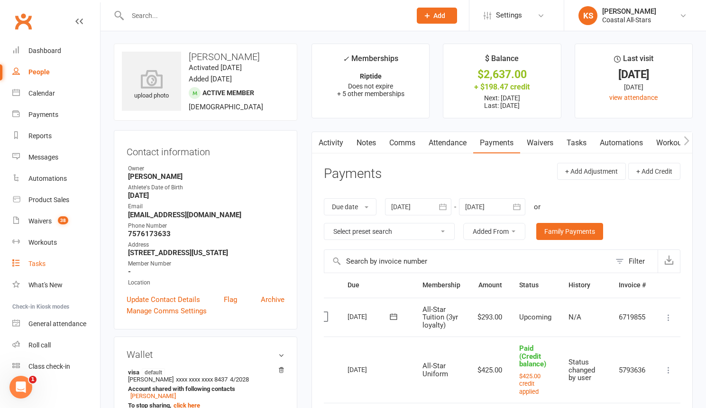
scroll to position [0, 0]
click at [157, 17] on input "text" at bounding box center [265, 15] width 280 height 13
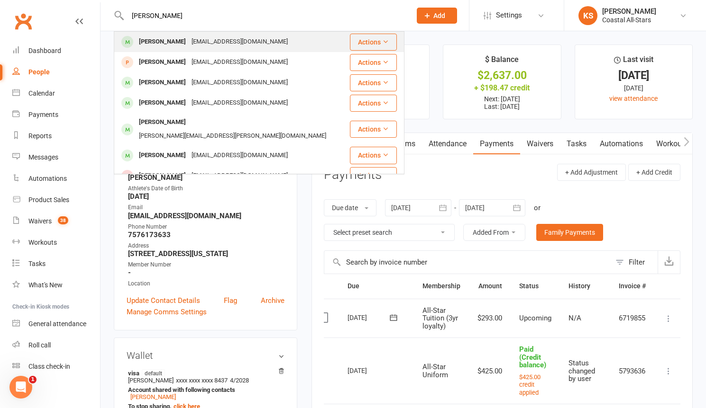
type input "izzy toso"
click at [189, 36] on div "Kameyer126@gmail.com" at bounding box center [240, 42] width 102 height 14
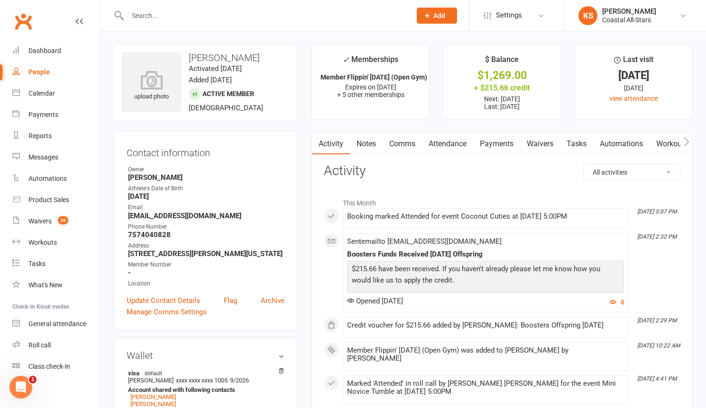
click at [496, 146] on link "Payments" at bounding box center [496, 144] width 47 height 22
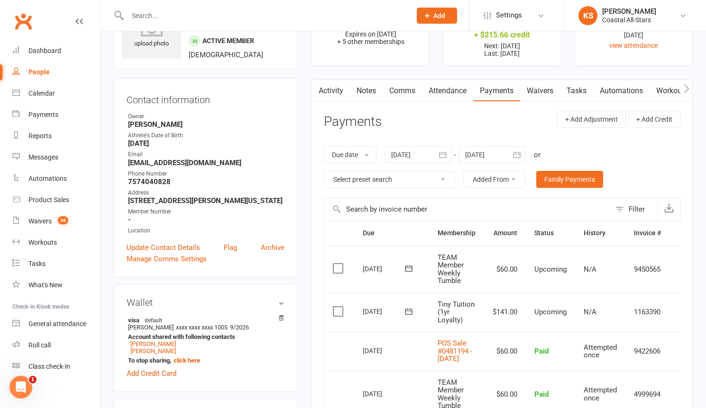
scroll to position [63, 0]
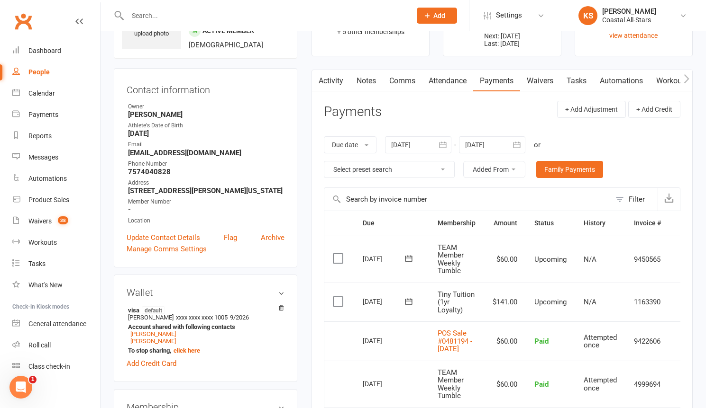
click at [618, 271] on td "N/A" at bounding box center [600, 259] width 50 height 47
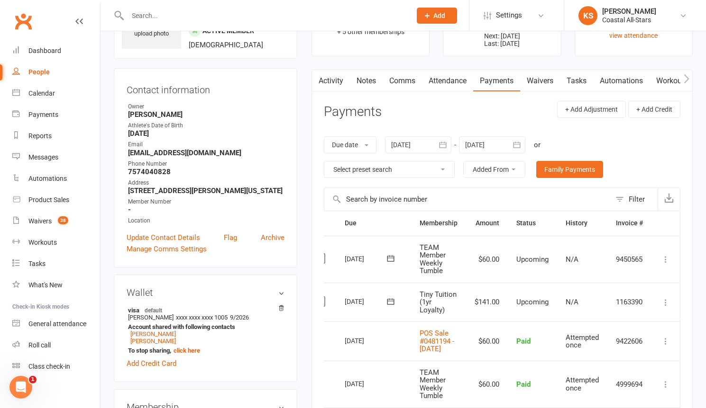
click at [665, 260] on icon at bounding box center [665, 259] width 9 height 9
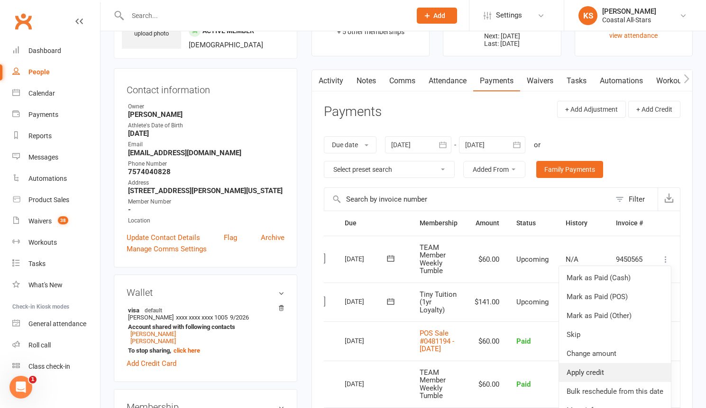
click at [600, 367] on link "Apply credit" at bounding box center [615, 372] width 112 height 19
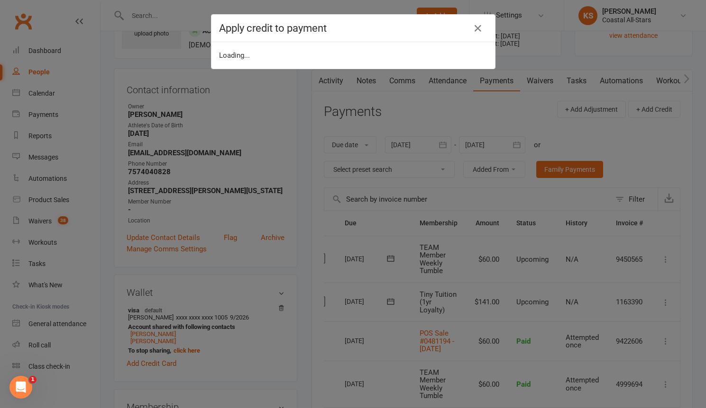
scroll to position [0, 15]
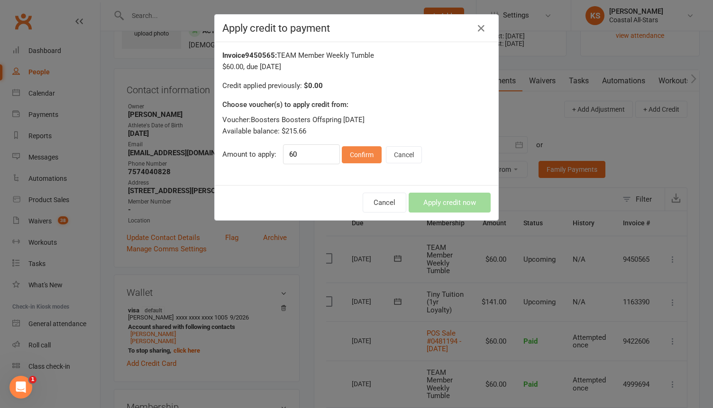
click at [353, 154] on button "Confirm" at bounding box center [362, 154] width 40 height 17
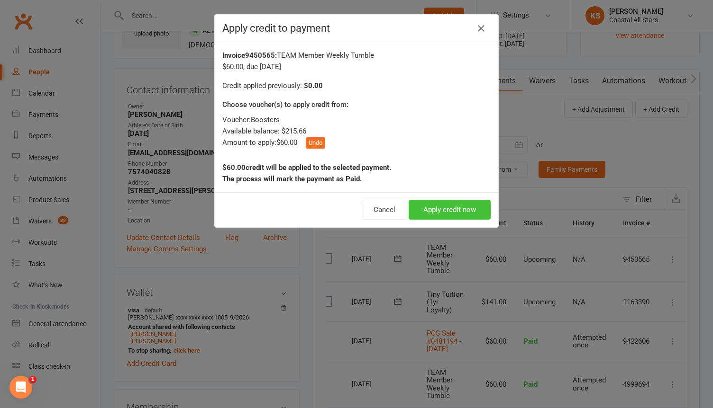
click at [437, 205] on button "Apply credit now" at bounding box center [449, 210] width 82 height 20
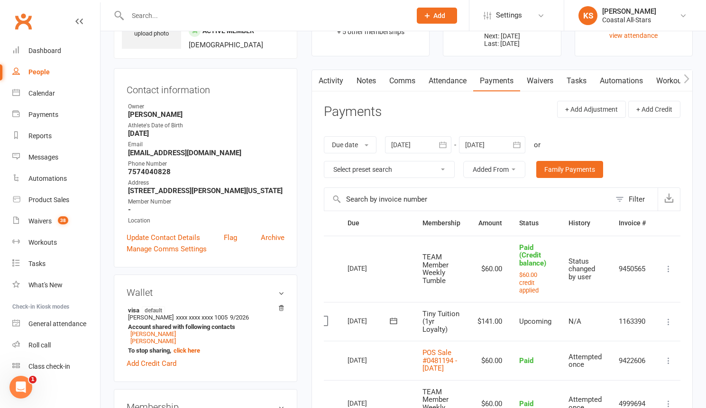
click at [491, 145] on div at bounding box center [492, 144] width 66 height 17
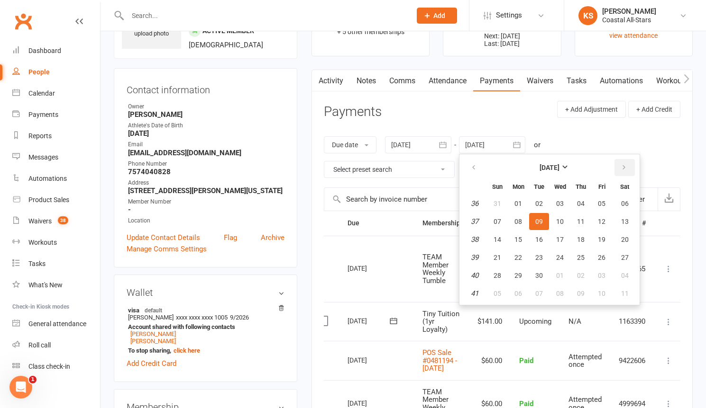
click at [626, 166] on icon "button" at bounding box center [623, 168] width 7 height 8
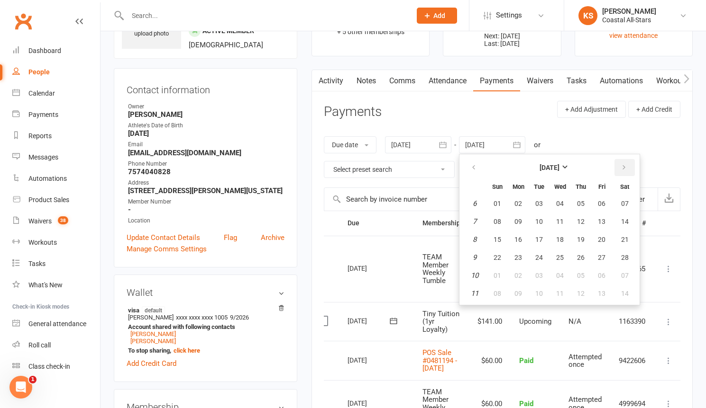
click at [626, 166] on icon "button" at bounding box center [623, 168] width 7 height 8
click at [494, 297] on button "31" at bounding box center [497, 293] width 20 height 17
type input "31 May 2026"
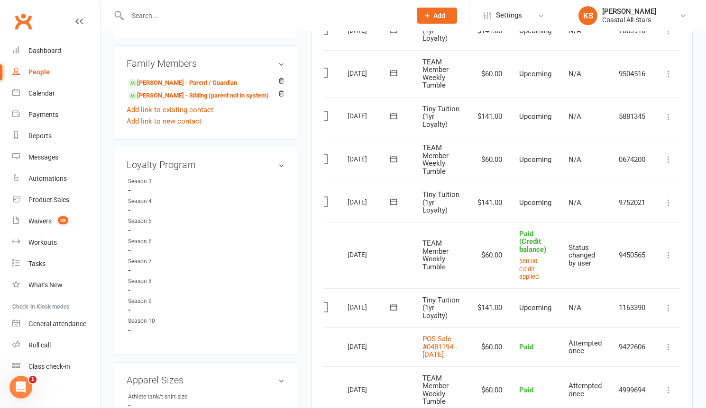
scroll to position [771, 0]
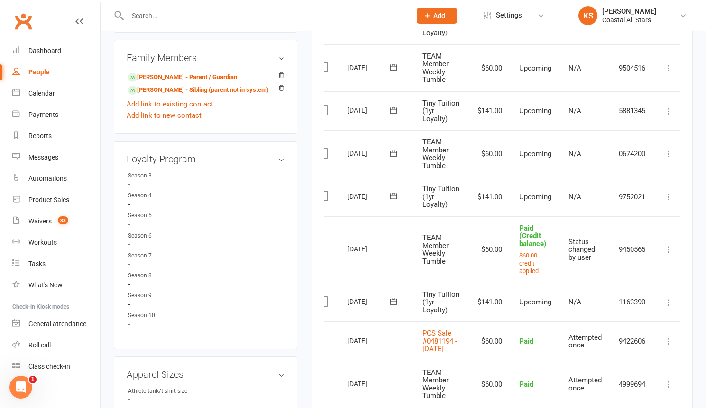
click at [671, 154] on icon at bounding box center [667, 153] width 9 height 9
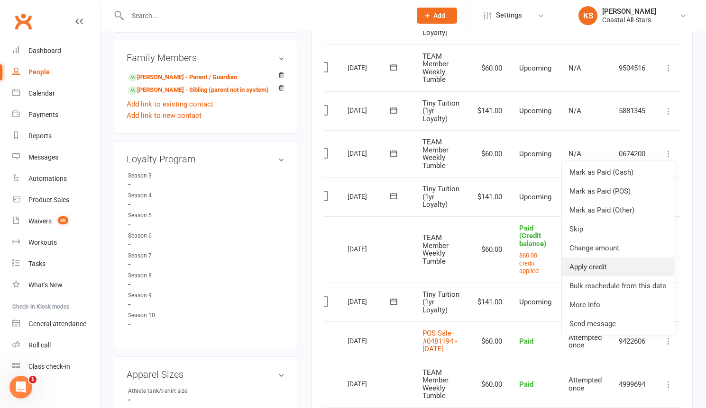
click at [619, 262] on link "Apply credit" at bounding box center [618, 267] width 112 height 19
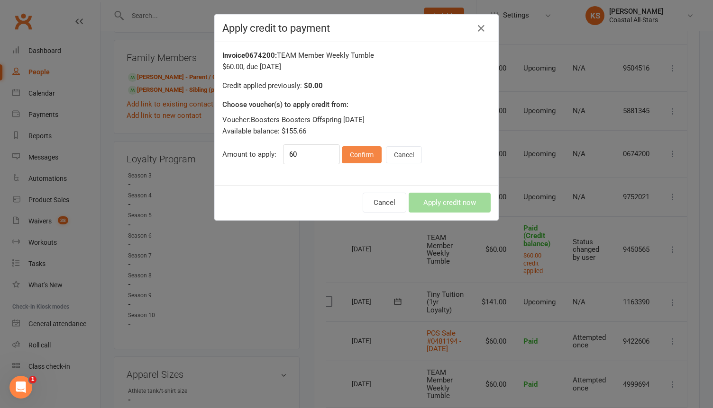
click at [345, 161] on button "Confirm" at bounding box center [362, 154] width 40 height 17
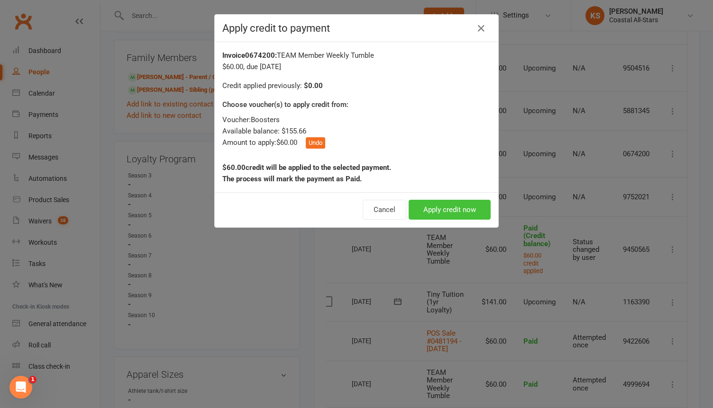
click at [416, 206] on button "Apply credit now" at bounding box center [449, 210] width 82 height 20
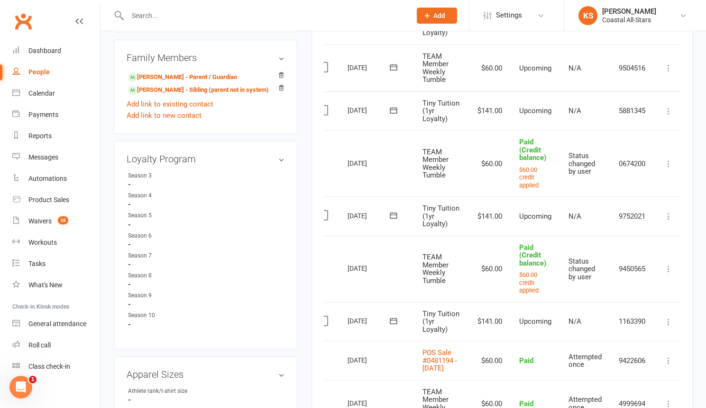
click at [670, 69] on icon at bounding box center [667, 67] width 9 height 9
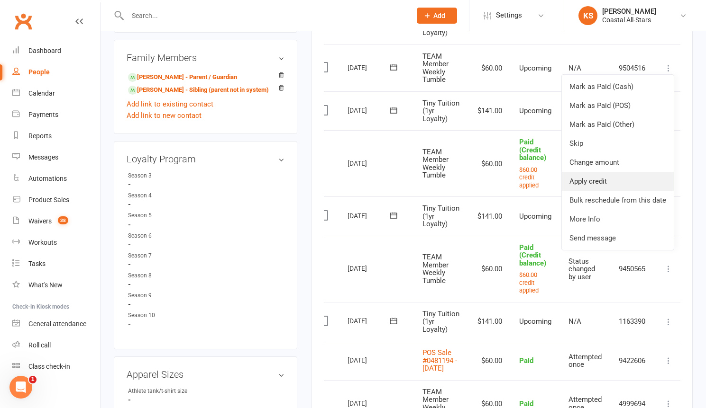
click at [616, 176] on link "Apply credit" at bounding box center [618, 181] width 112 height 19
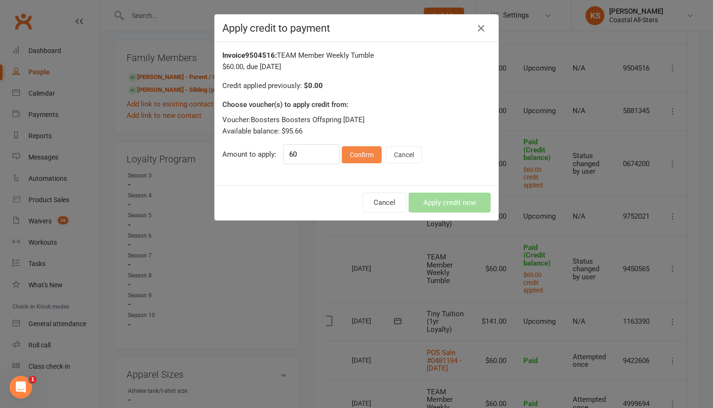
click at [349, 154] on button "Confirm" at bounding box center [362, 154] width 40 height 17
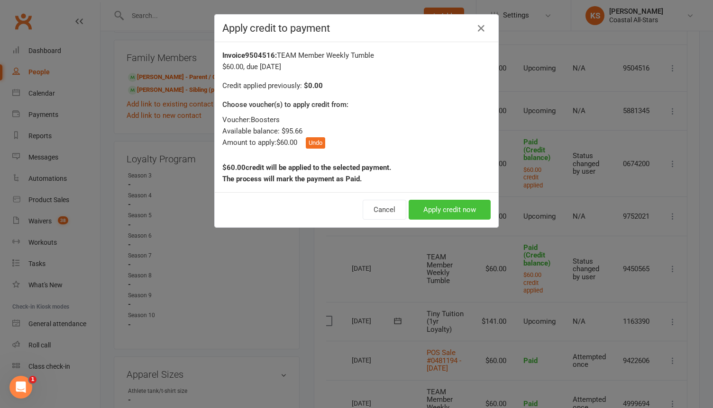
click at [431, 207] on button "Apply credit now" at bounding box center [449, 210] width 82 height 20
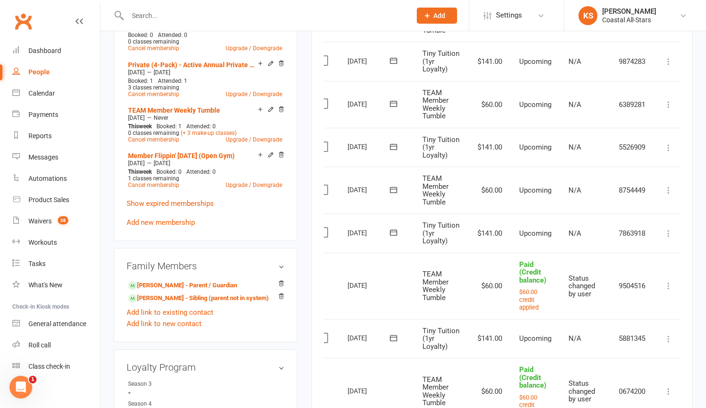
scroll to position [561, 0]
click at [666, 194] on icon at bounding box center [667, 191] width 9 height 9
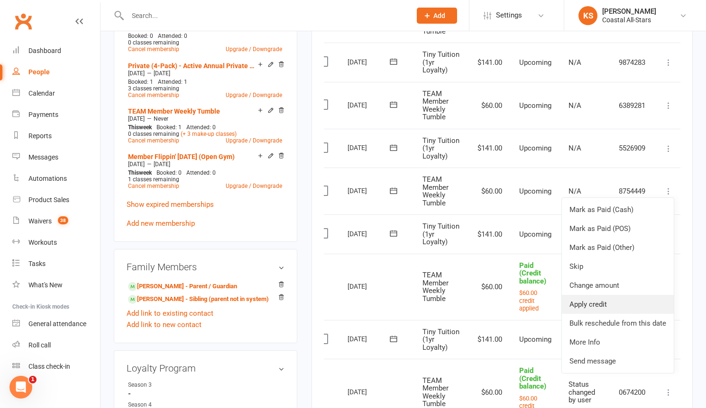
click at [596, 304] on link "Apply credit" at bounding box center [618, 304] width 112 height 19
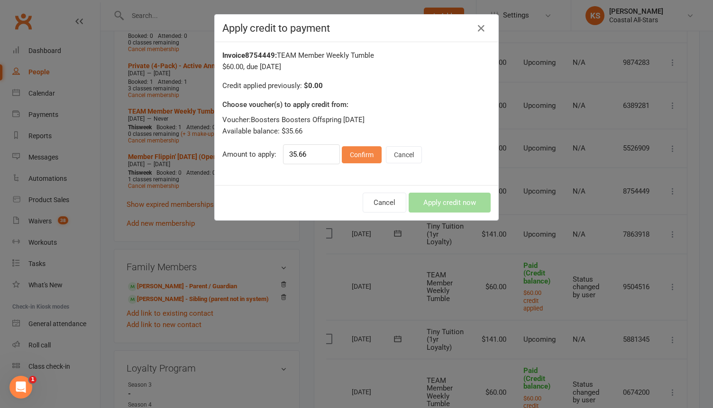
click at [358, 155] on button "Confirm" at bounding box center [362, 154] width 40 height 17
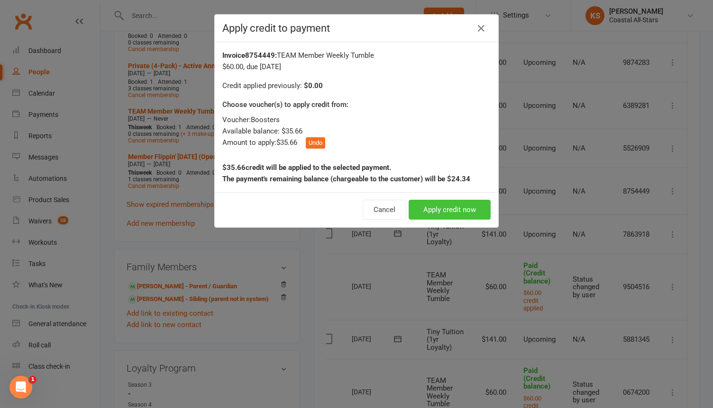
click at [426, 210] on button "Apply credit now" at bounding box center [449, 210] width 82 height 20
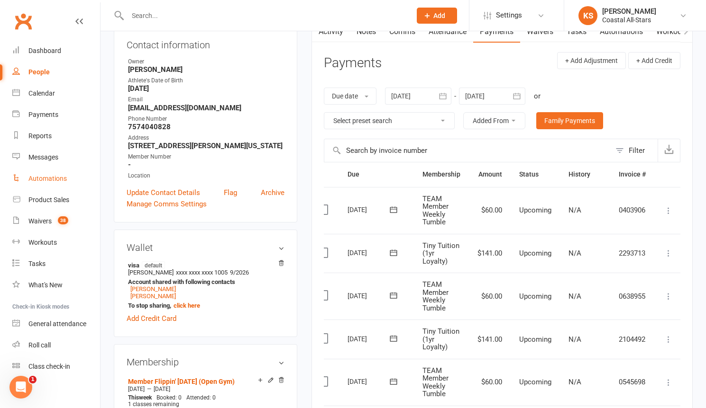
scroll to position [84, 0]
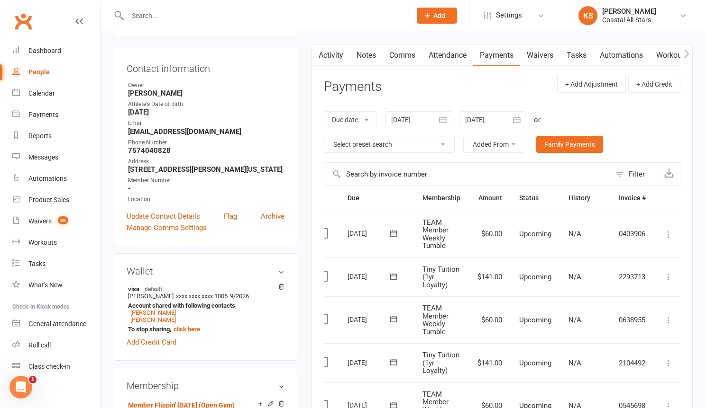
click at [166, 17] on input "text" at bounding box center [265, 15] width 280 height 13
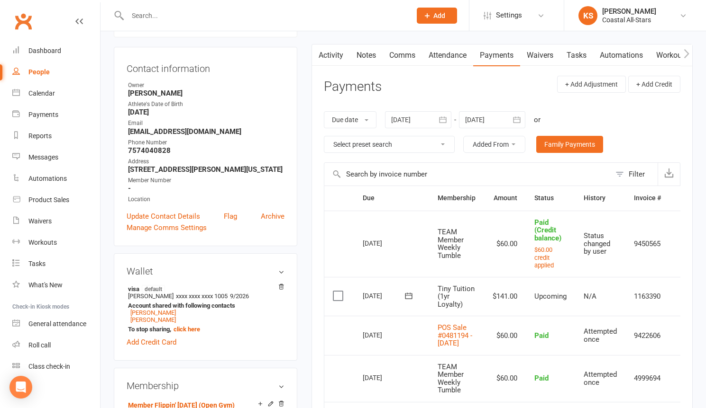
click at [154, 5] on div at bounding box center [259, 15] width 290 height 31
click at [153, 15] on input "text" at bounding box center [265, 15] width 280 height 13
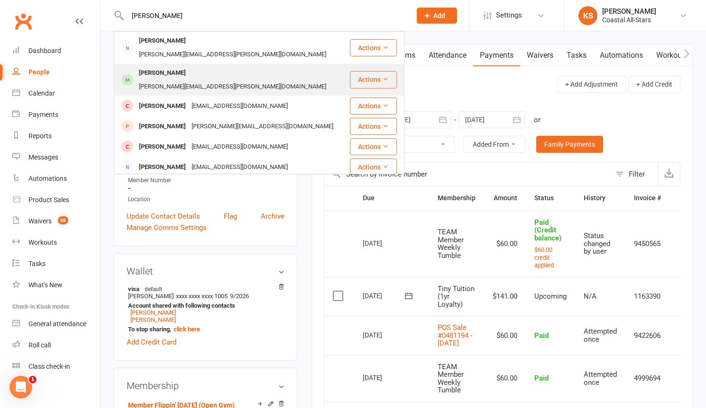
type input "goldie"
click at [179, 80] on div "pena.krystal@gmail.com" at bounding box center [232, 87] width 193 height 14
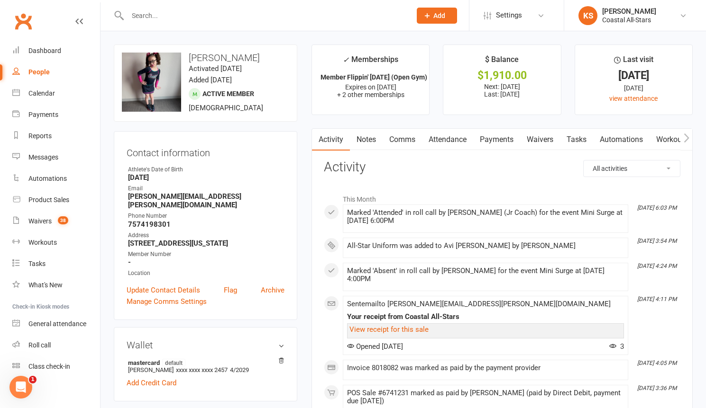
click at [185, 14] on input "text" at bounding box center [265, 15] width 280 height 13
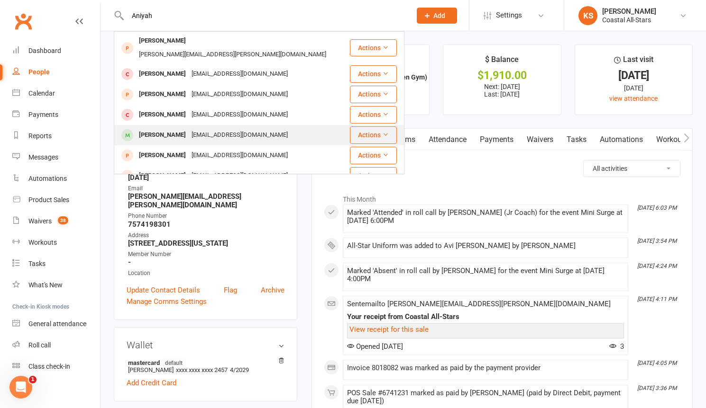
type input "Aniyah"
click at [218, 128] on div "veithn85@gmail.com" at bounding box center [240, 135] width 102 height 14
